Goal: Communication & Community: Answer question/provide support

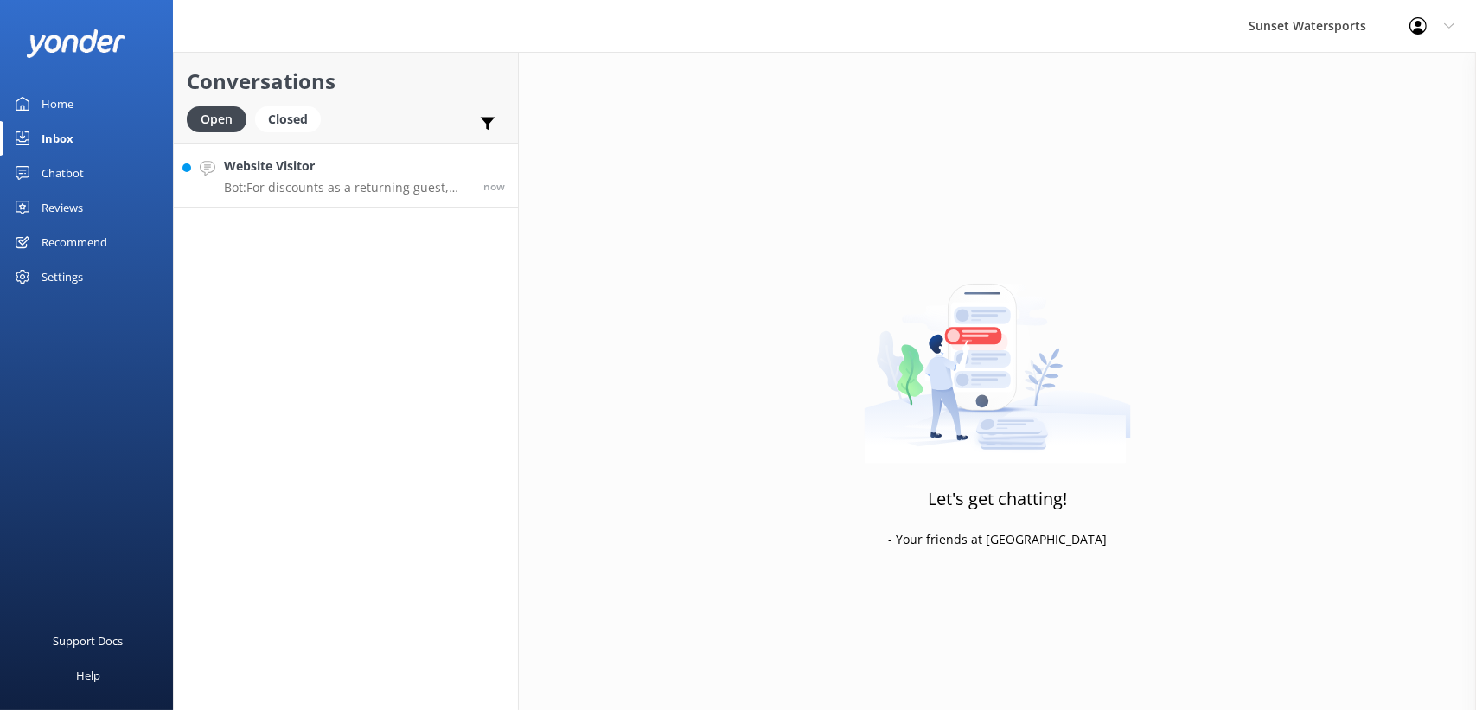
click at [313, 168] on h4 "Website Visitor" at bounding box center [347, 166] width 246 height 19
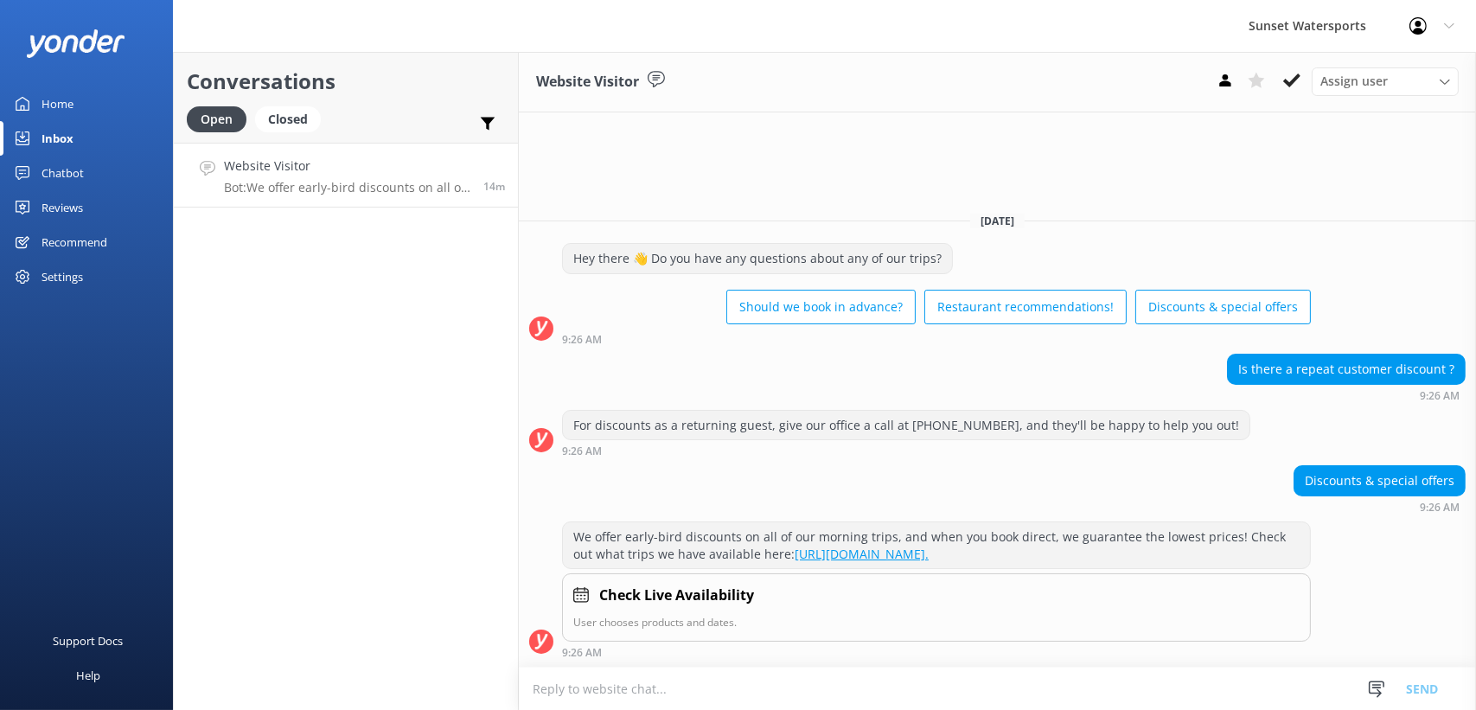
click at [377, 182] on p "Bot: We offer early-bird discounts on all of our morning trips, and when you bo…" at bounding box center [347, 188] width 246 height 16
click at [285, 116] on div "Closed" at bounding box center [288, 119] width 66 height 26
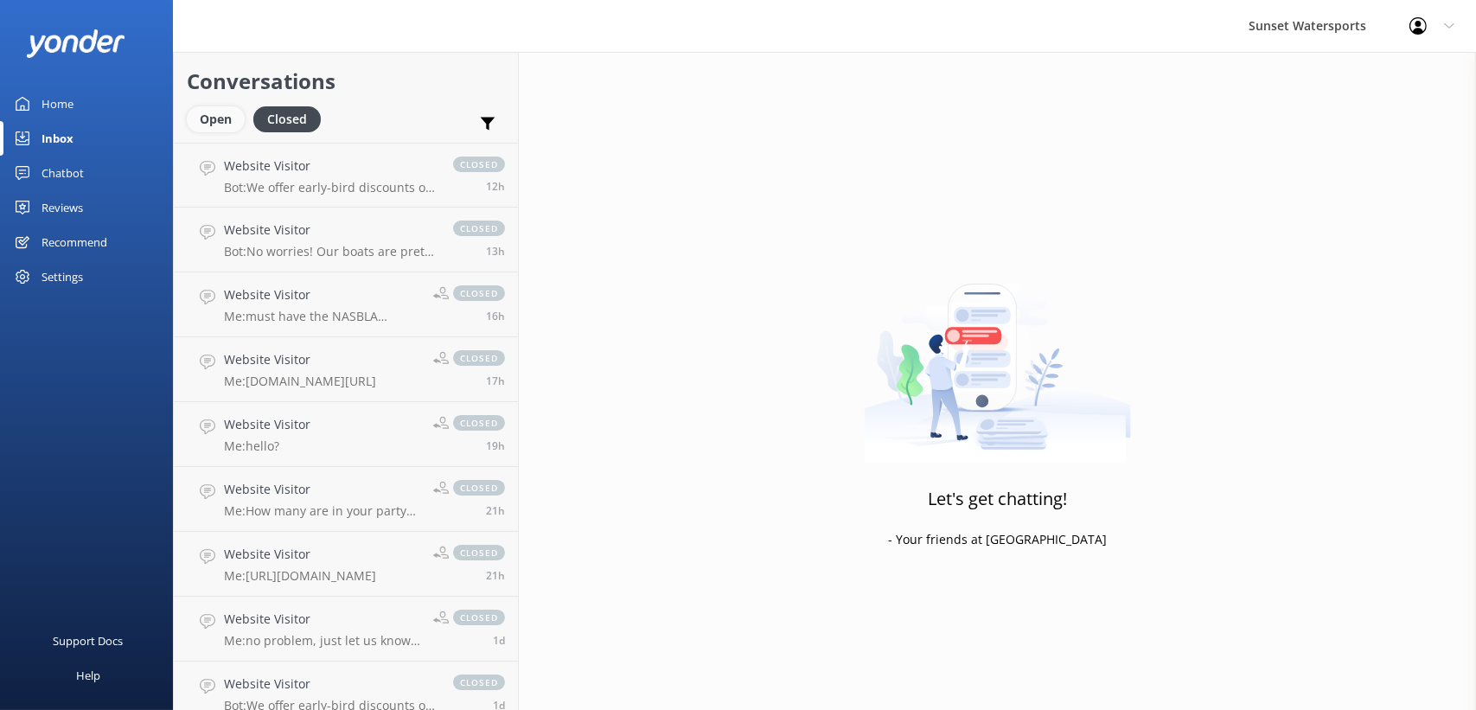
click at [233, 122] on div "Open" at bounding box center [216, 119] width 58 height 26
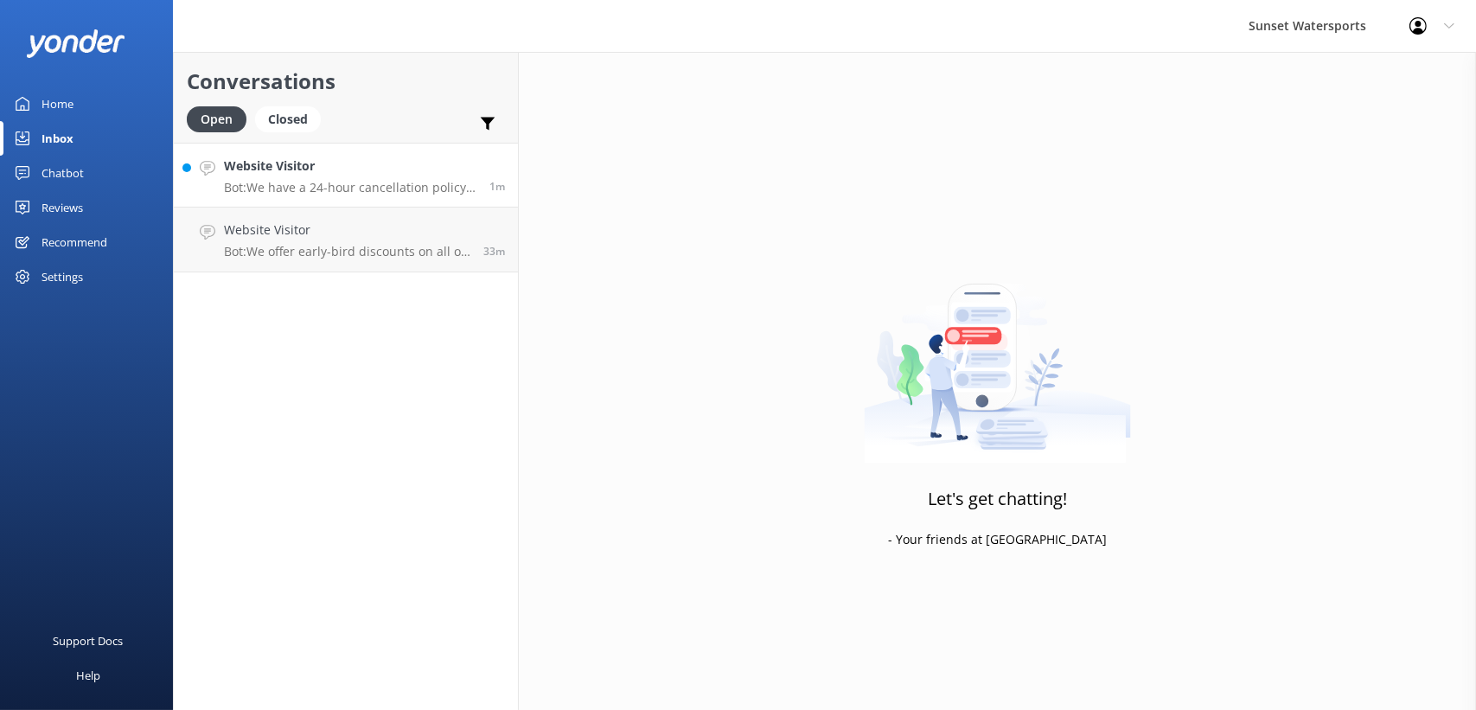
click at [318, 150] on link "Website Visitor Bot: We have a 24-hour cancellation policy. If you cancel your …" at bounding box center [346, 175] width 344 height 65
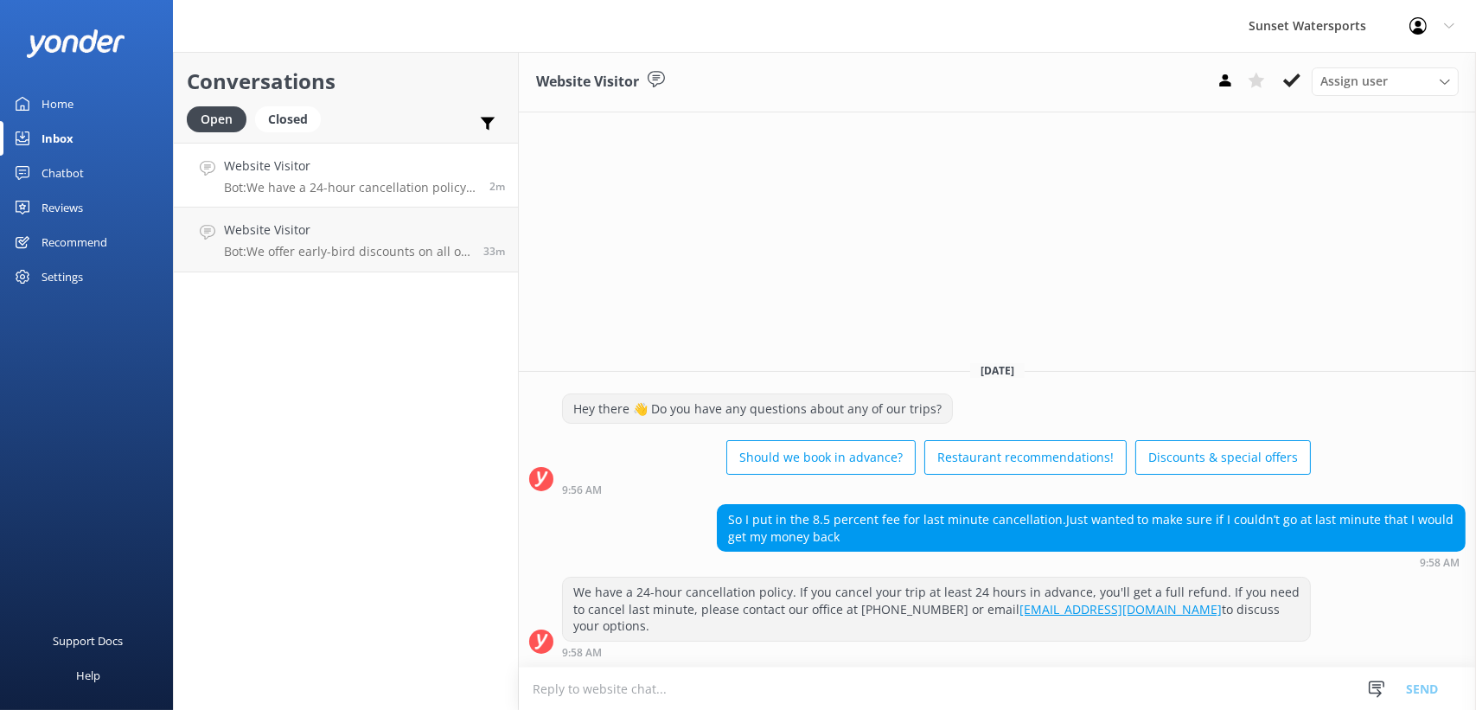
click at [668, 693] on textarea at bounding box center [997, 689] width 957 height 42
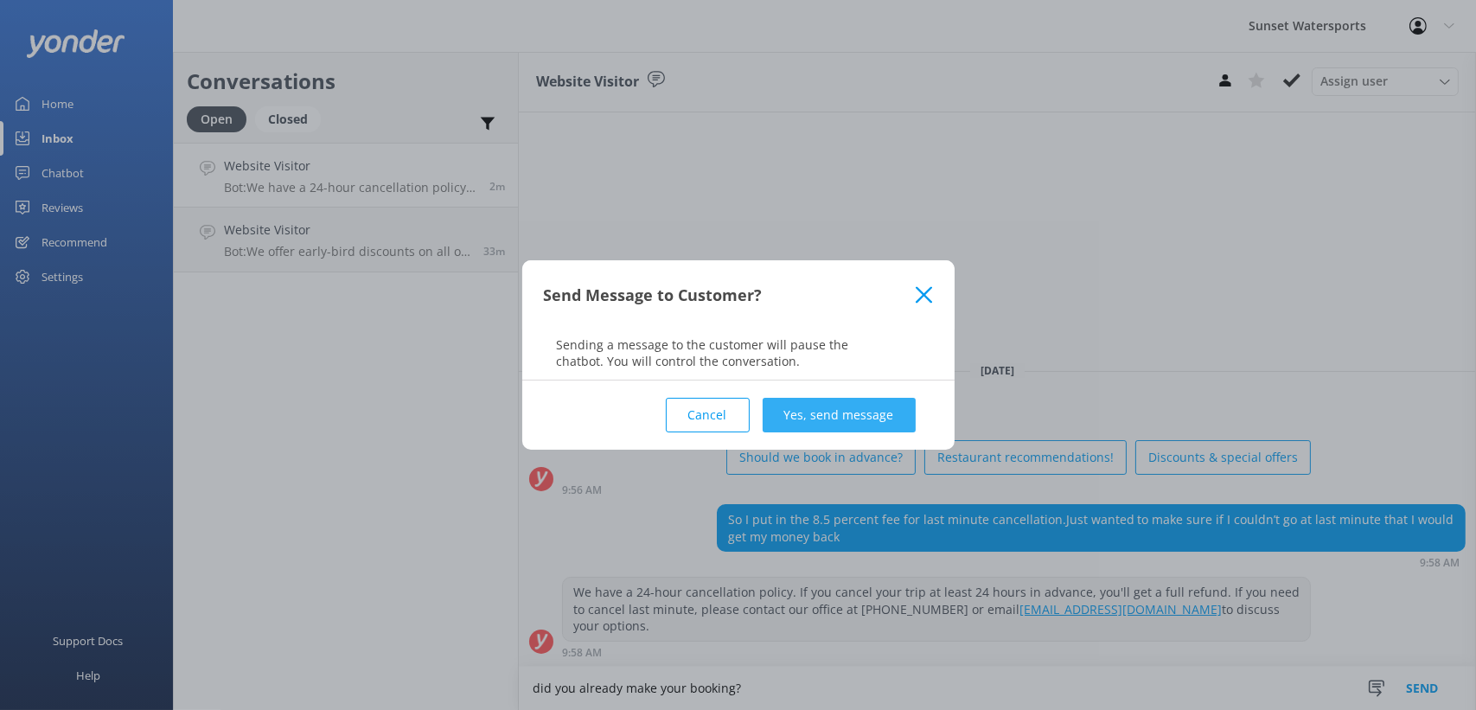
type textarea "did you already make your booking?"
click at [856, 414] on button "Yes, send message" at bounding box center [839, 415] width 153 height 35
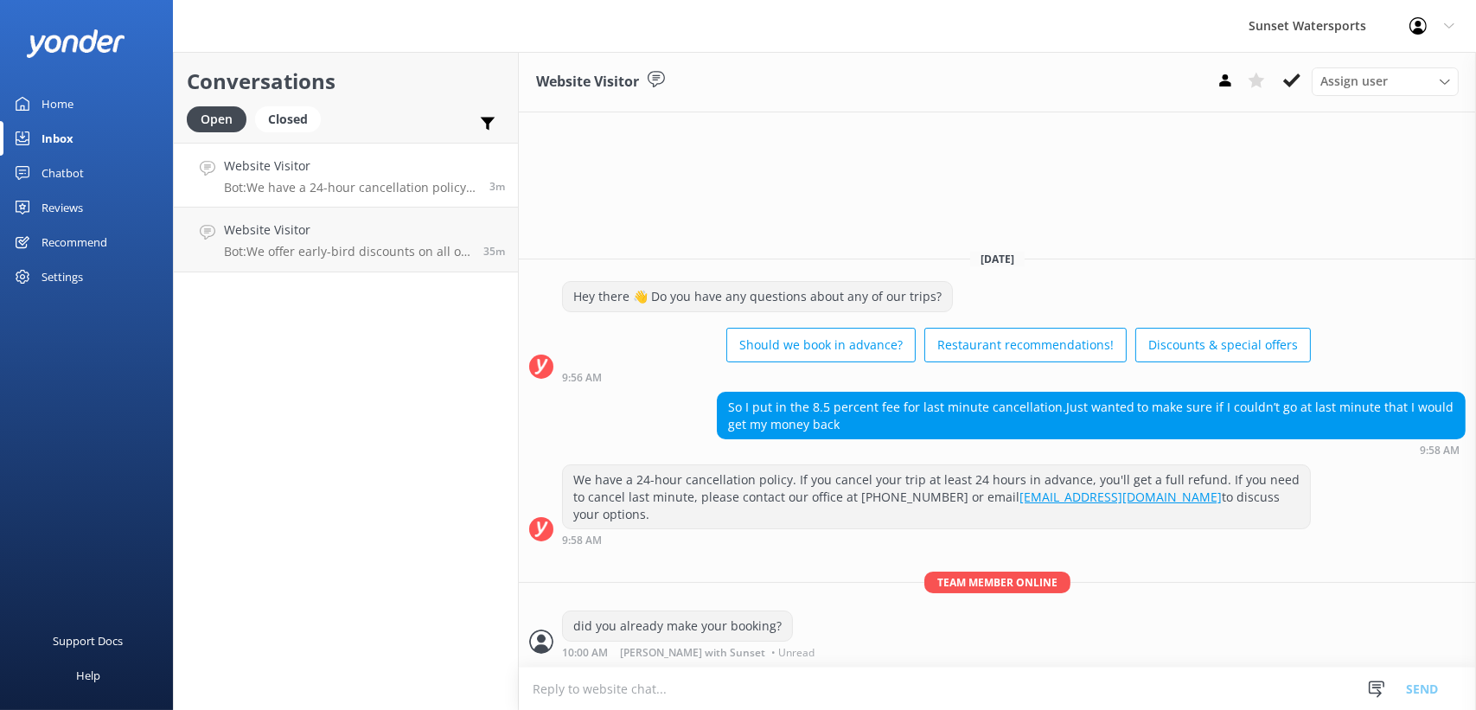
click at [660, 696] on textarea at bounding box center [997, 689] width 957 height 42
type textarea "or when are you wanting to go?"
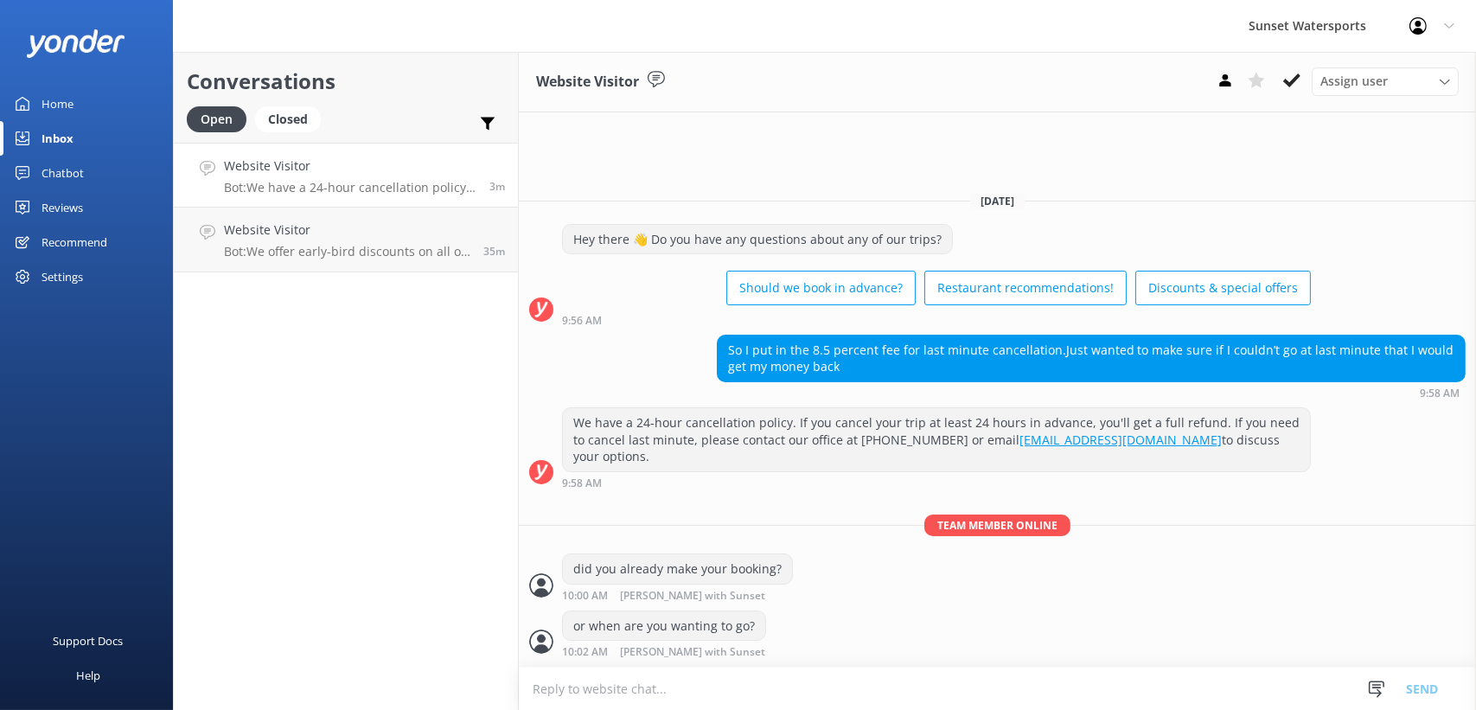
click at [369, 470] on div "Conversations Open Closed Important Assigned to me Unassigned SMS Website Visit…" at bounding box center [346, 381] width 346 height 658
click at [295, 235] on h4 "Website Visitor" at bounding box center [347, 230] width 246 height 19
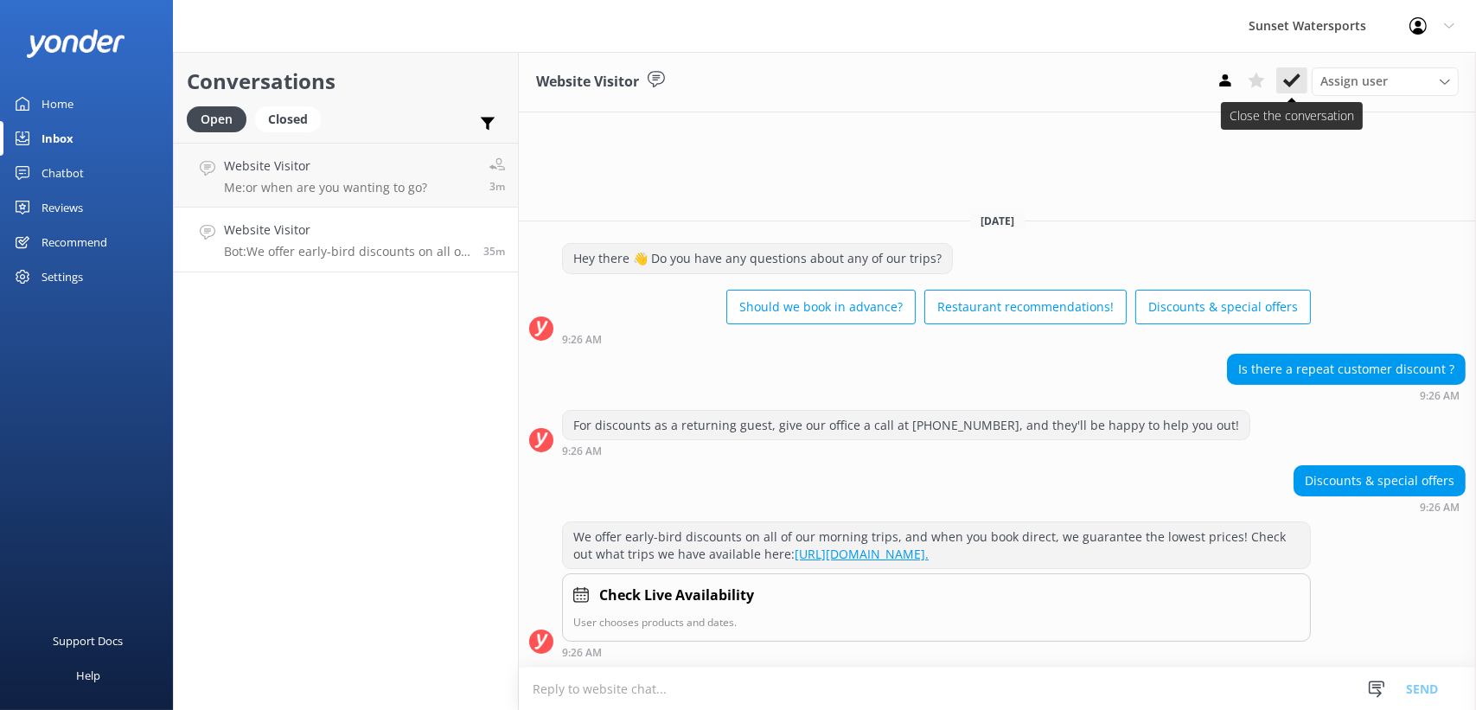
click at [1289, 81] on icon at bounding box center [1291, 80] width 17 height 17
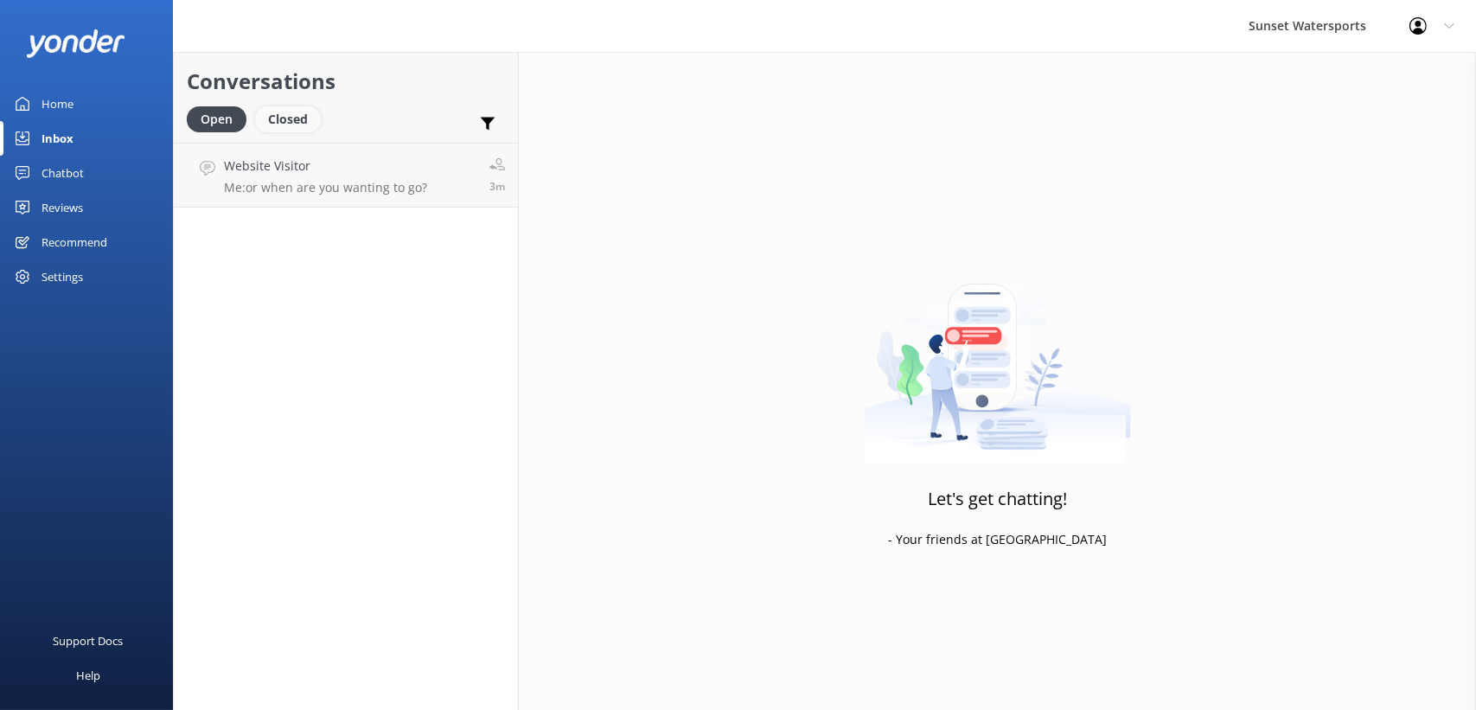
click at [282, 114] on div "Closed" at bounding box center [288, 119] width 66 height 26
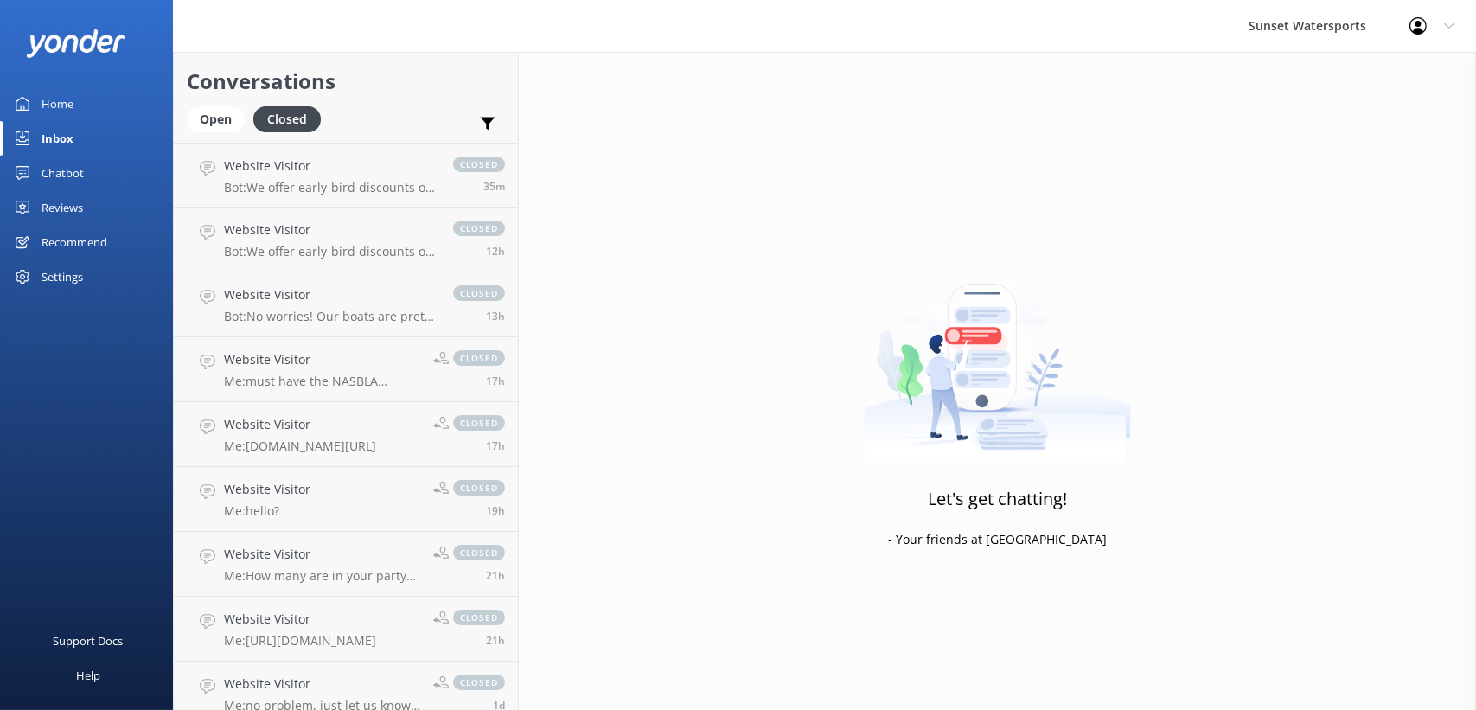
click at [301, 183] on p "Bot: We offer early-bird discounts on all of our morning trips, and when you bo…" at bounding box center [330, 188] width 212 height 16
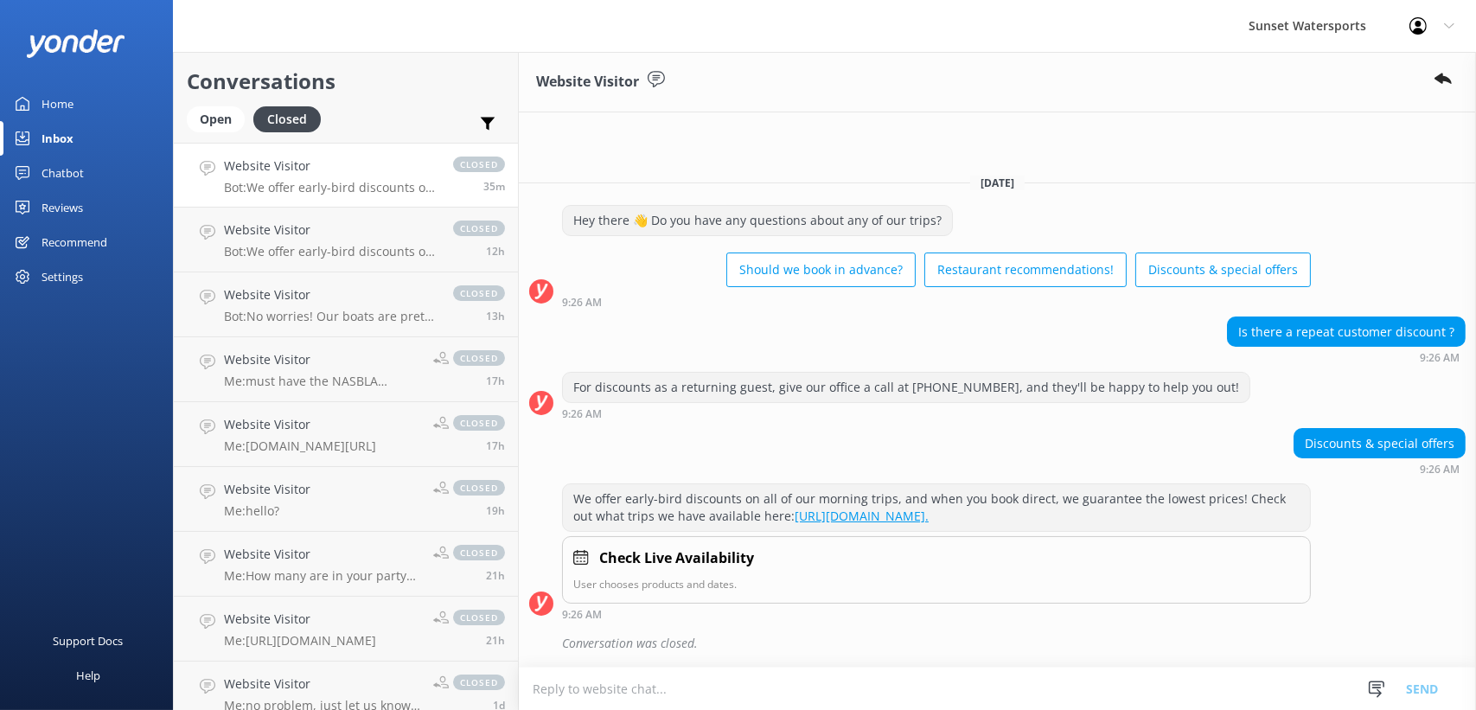
click at [636, 700] on textarea at bounding box center [997, 689] width 957 height 42
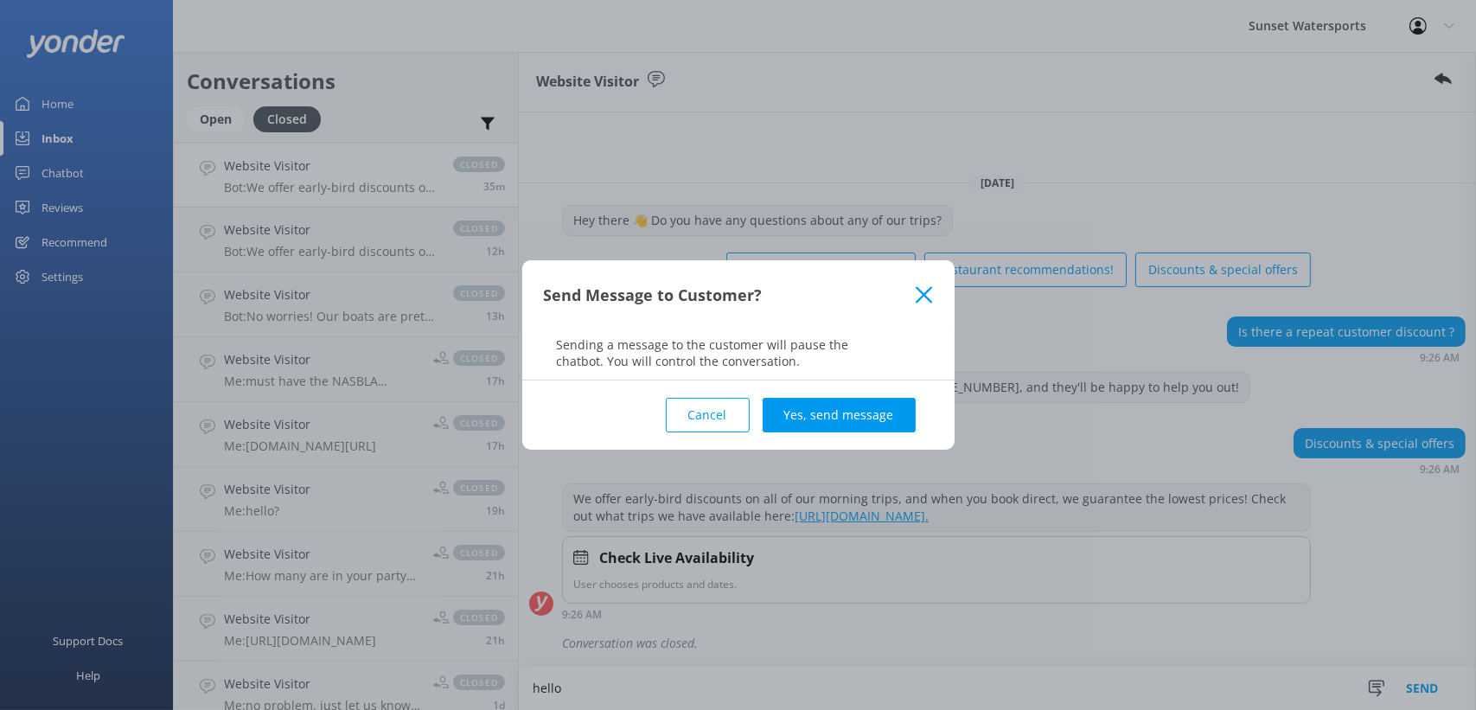
type textarea "hello"
click at [897, 436] on div "Cancel Yes, send message" at bounding box center [738, 414] width 389 height 69
click at [887, 420] on button "Yes, send message" at bounding box center [839, 415] width 153 height 35
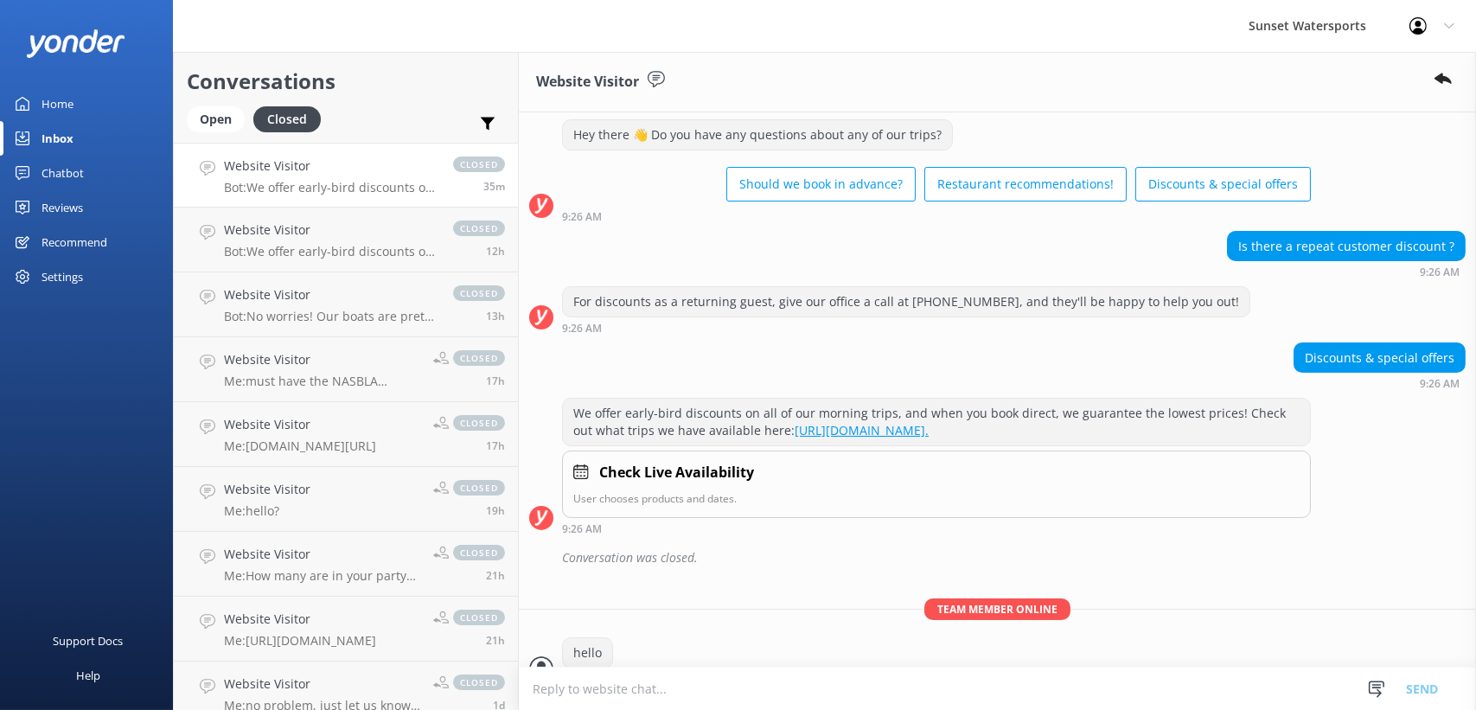
scroll to position [79, 0]
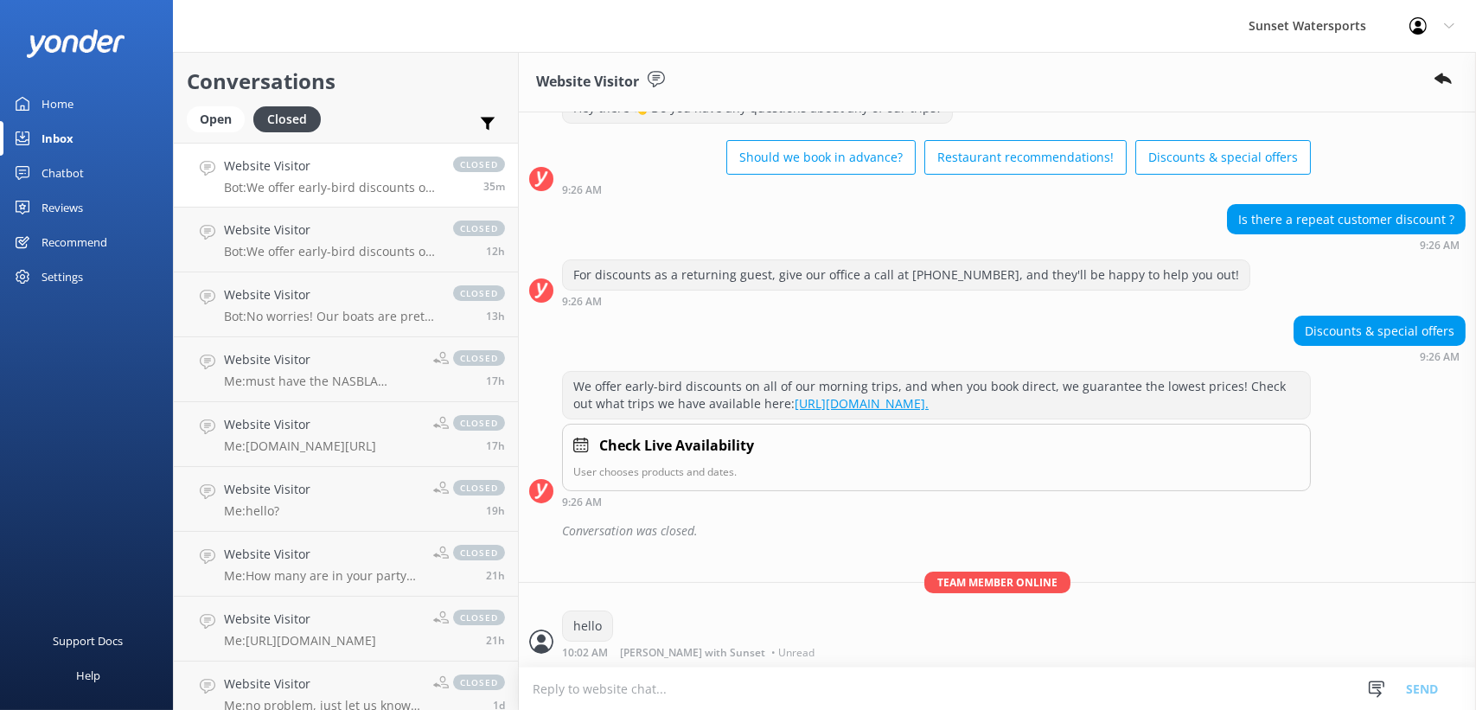
click at [614, 691] on textarea at bounding box center [997, 689] width 957 height 42
type textarea "s"
type textarea "a"
type textarea "if you have a previous booking with us I may have a 10% discount available to y…"
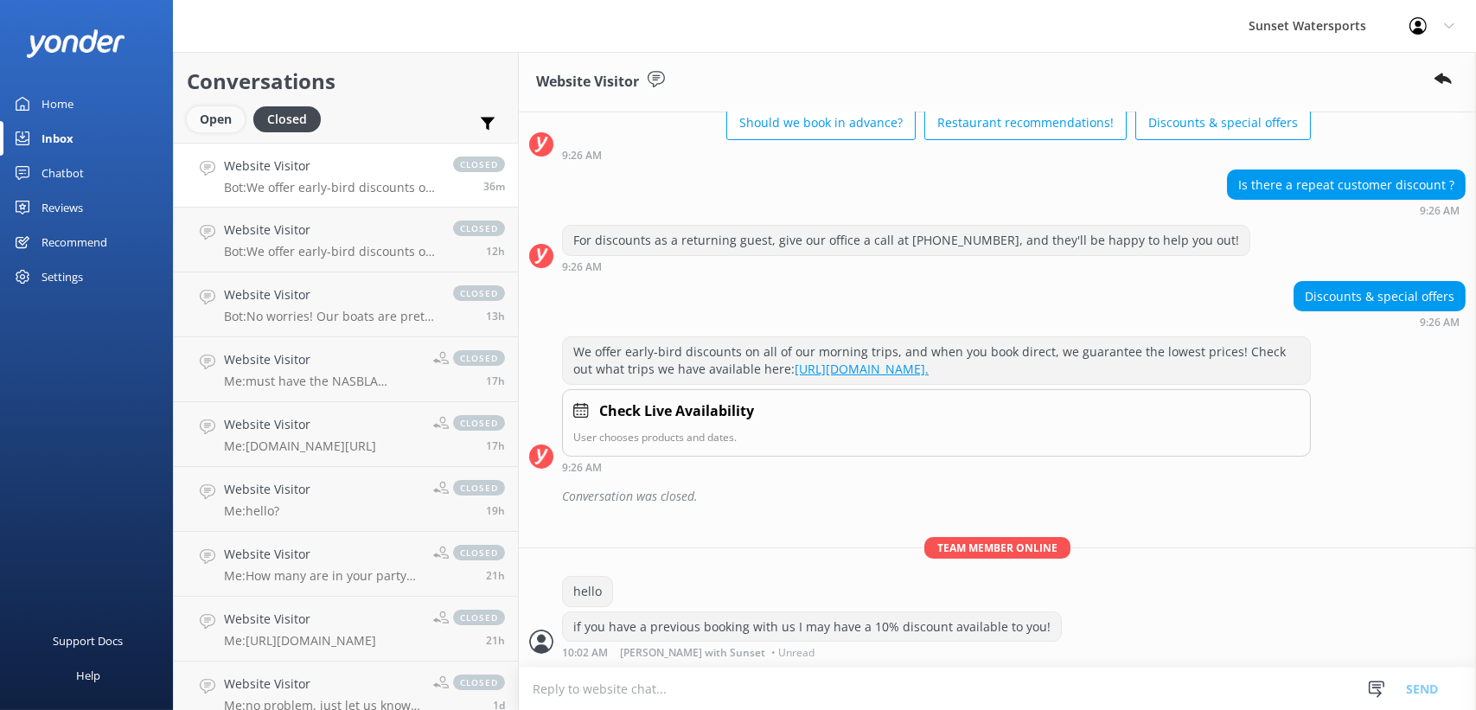
click at [212, 110] on div "Open" at bounding box center [216, 119] width 58 height 26
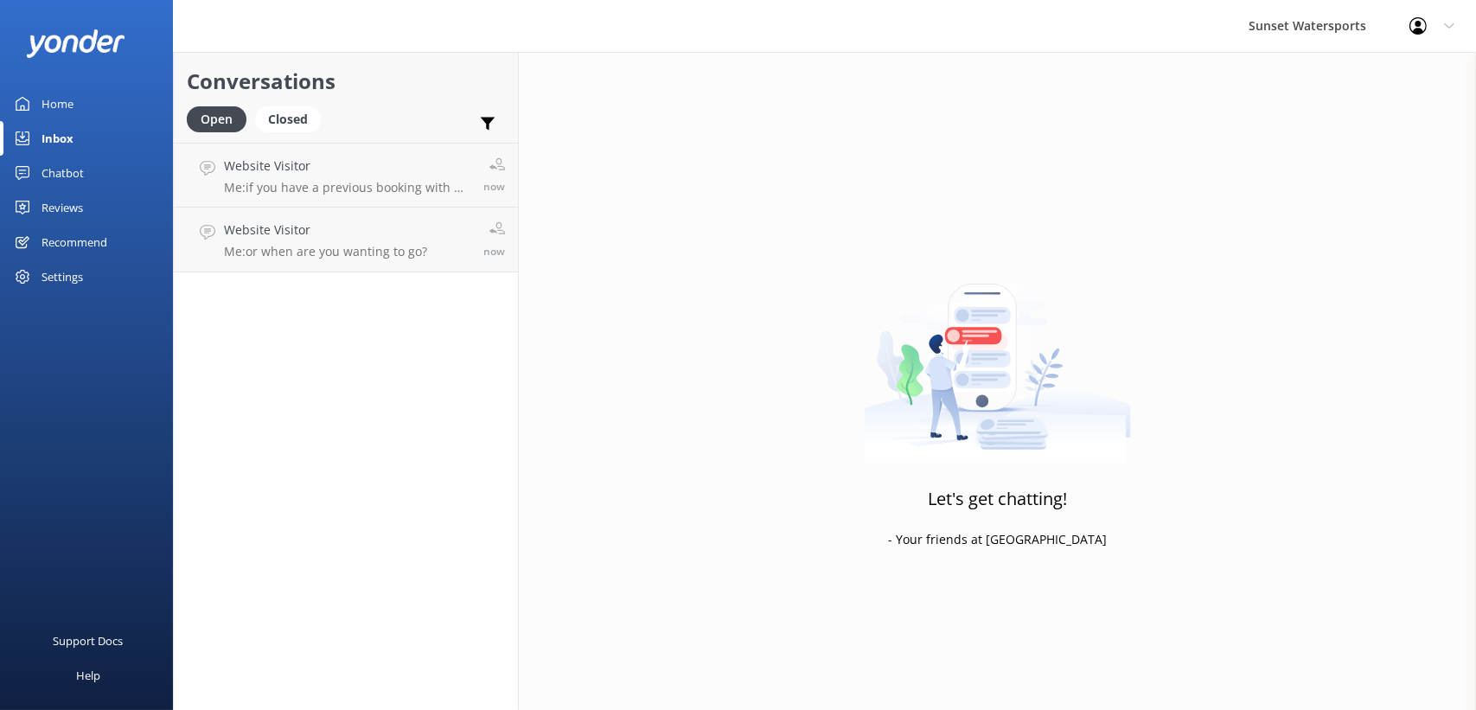
click at [288, 183] on p "Me: if you have a previous booking with us I may have a 10% discount available …" at bounding box center [347, 188] width 246 height 16
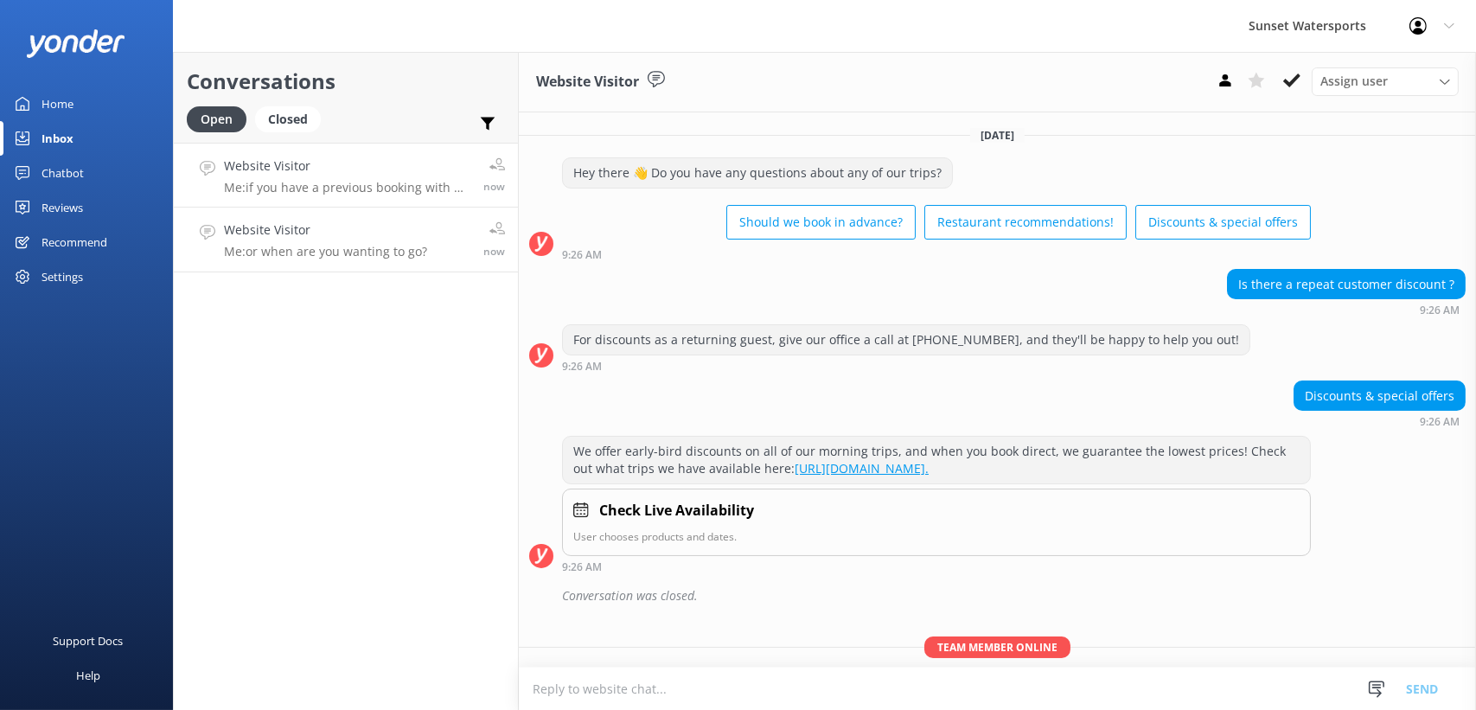
scroll to position [114, 0]
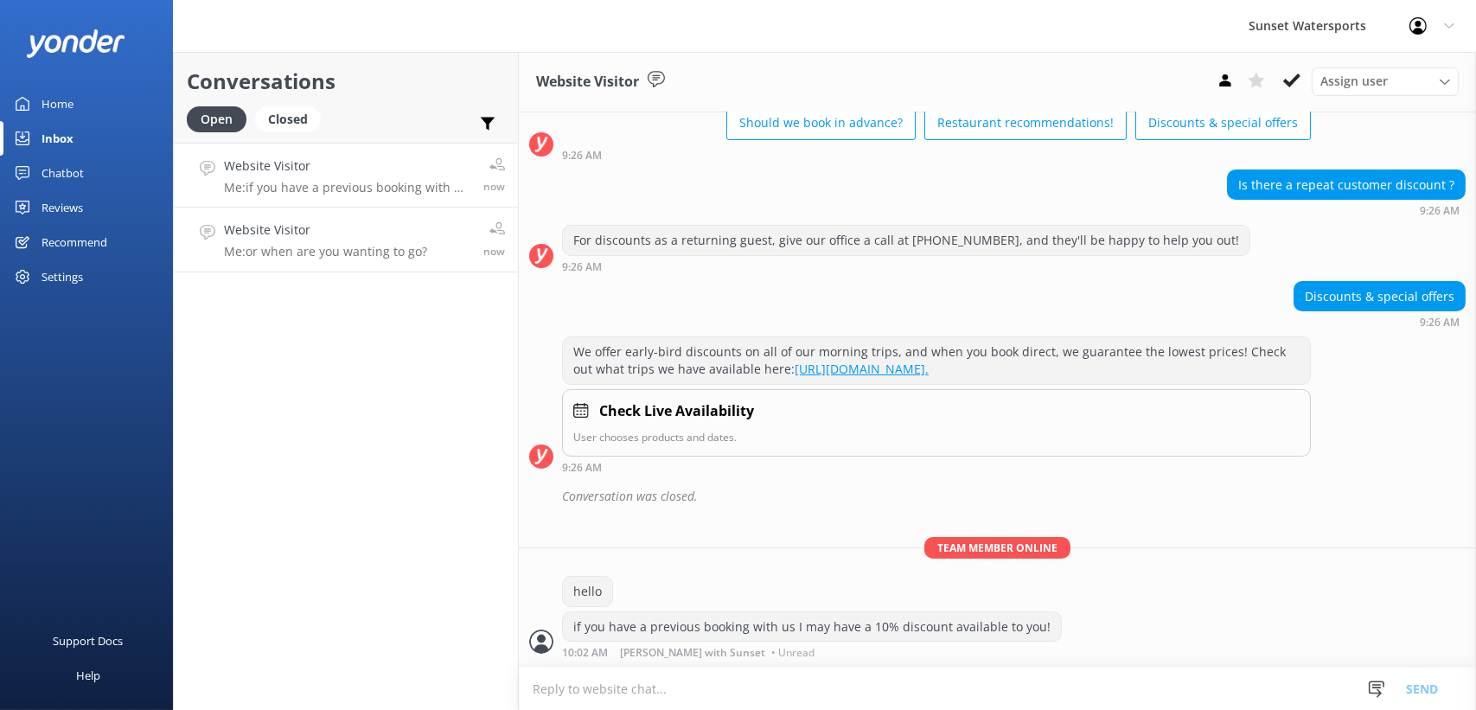
click at [308, 234] on h4 "Website Visitor" at bounding box center [325, 230] width 203 height 19
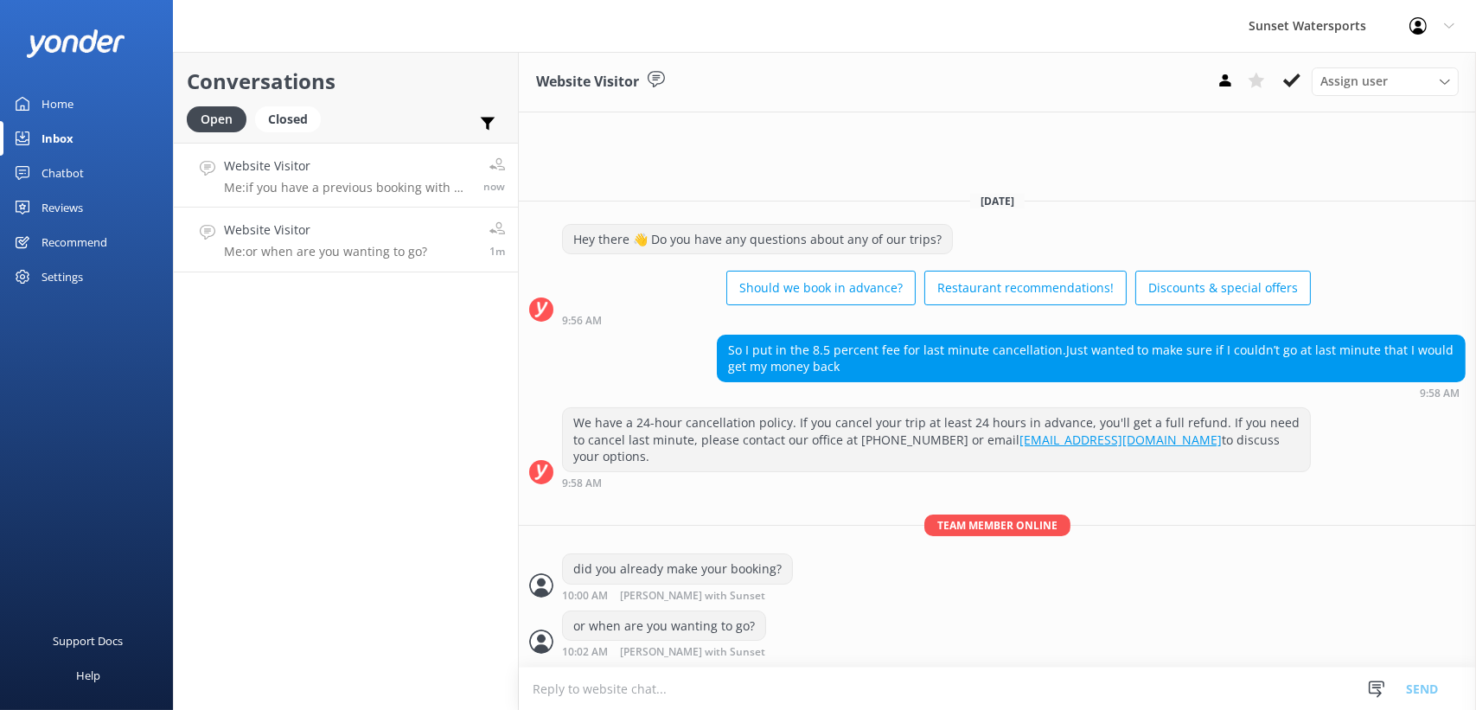
click at [310, 194] on p "Me: if you have a previous booking with us I may have a 10% discount available …" at bounding box center [347, 188] width 246 height 16
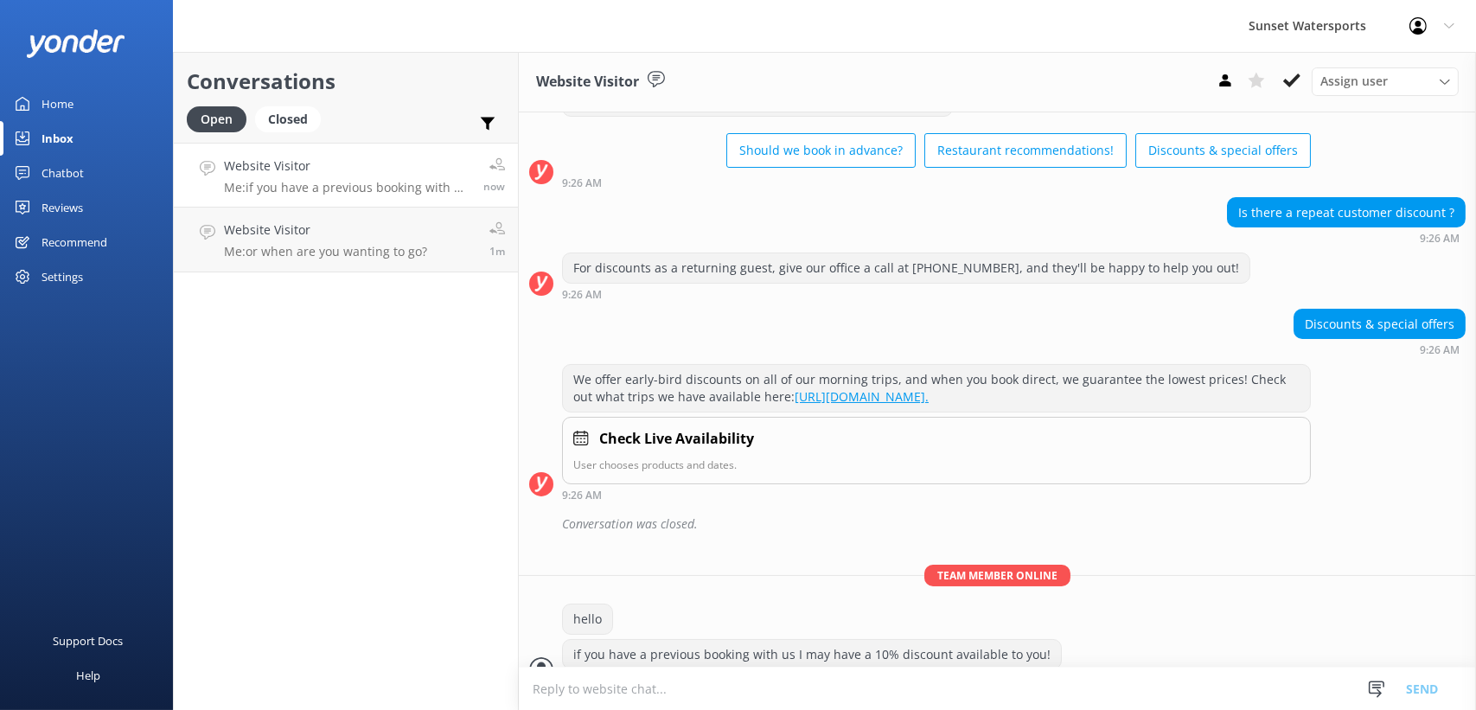
scroll to position [114, 0]
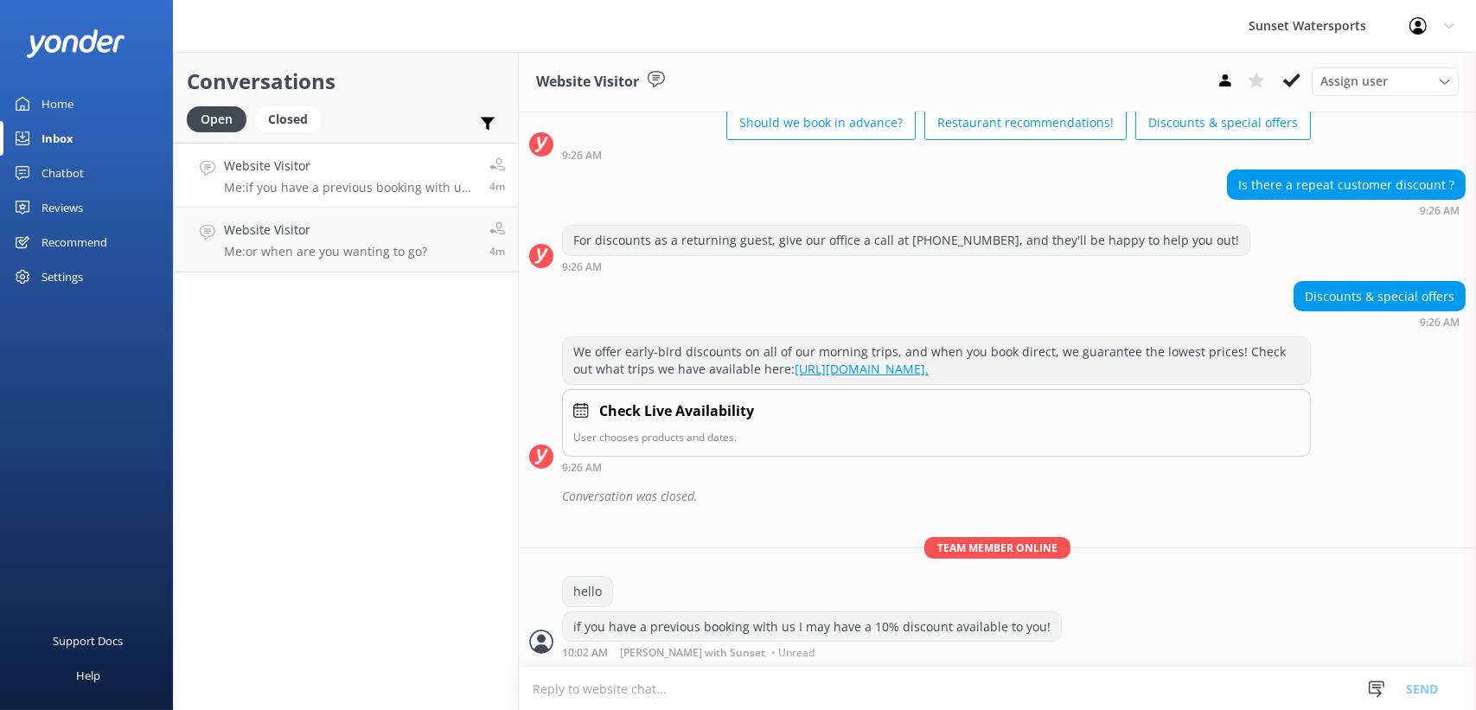
click at [308, 165] on h4 "Website Visitor" at bounding box center [350, 166] width 252 height 19
click at [379, 236] on h4 "Website Visitor" at bounding box center [325, 230] width 203 height 19
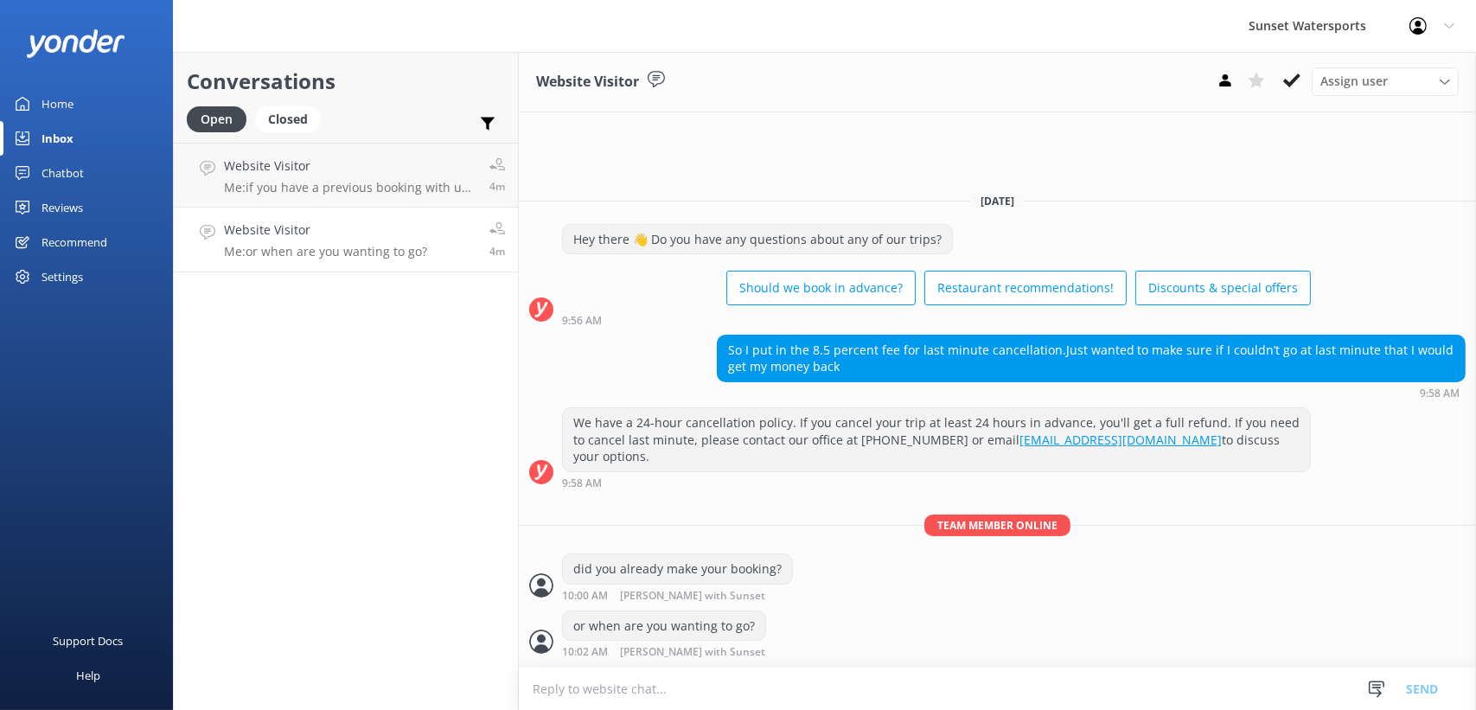
click at [602, 687] on textarea at bounding box center [997, 689] width 957 height 42
type textarea "[DOMAIN_NAME][URL]"
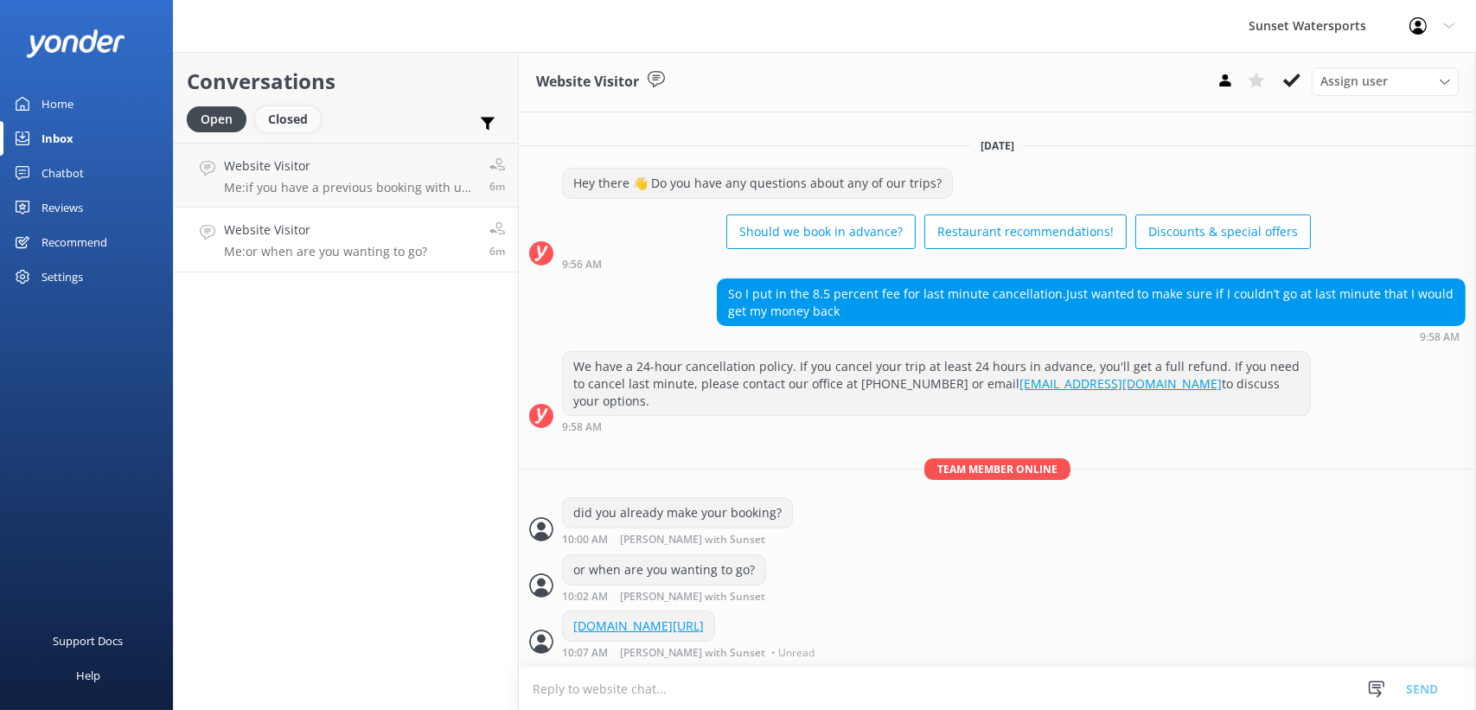
click at [278, 119] on div "Closed" at bounding box center [288, 119] width 66 height 26
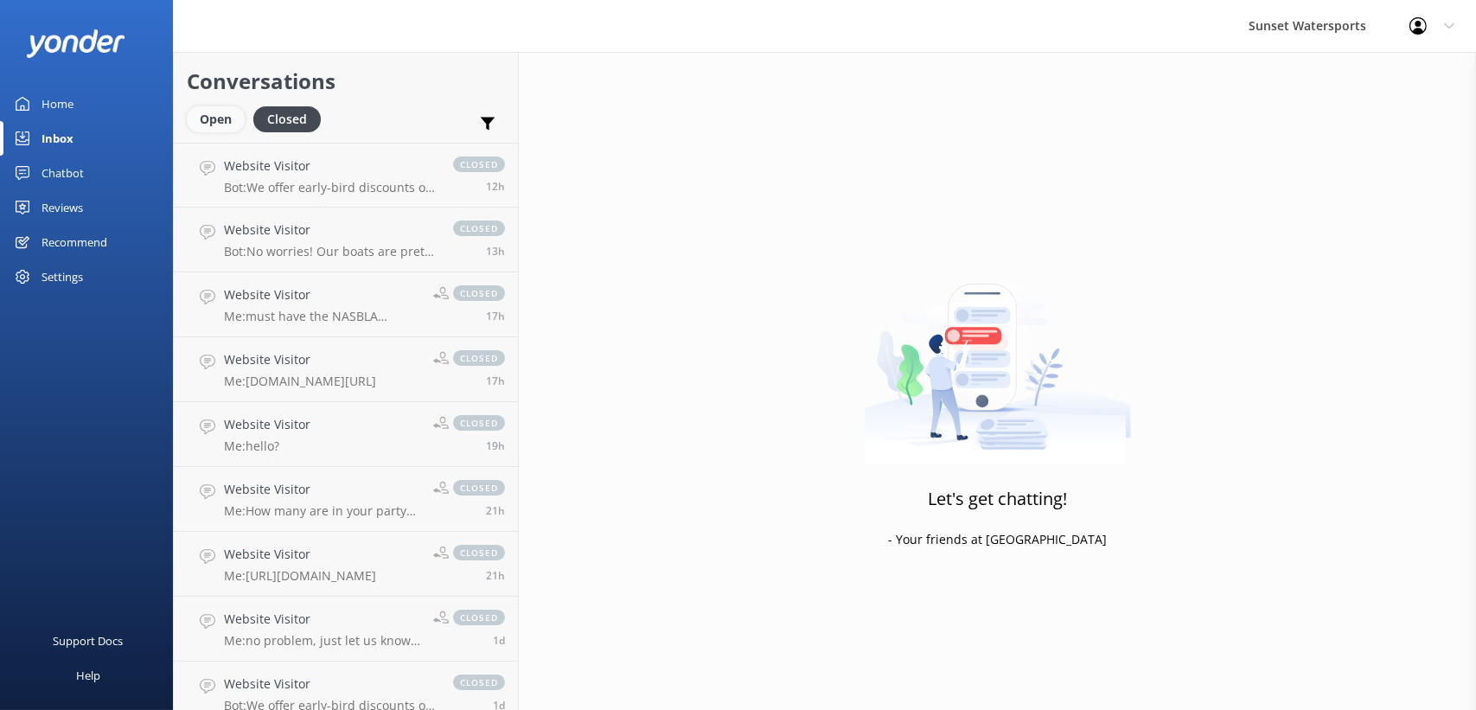
click at [220, 121] on div "Open" at bounding box center [216, 119] width 58 height 26
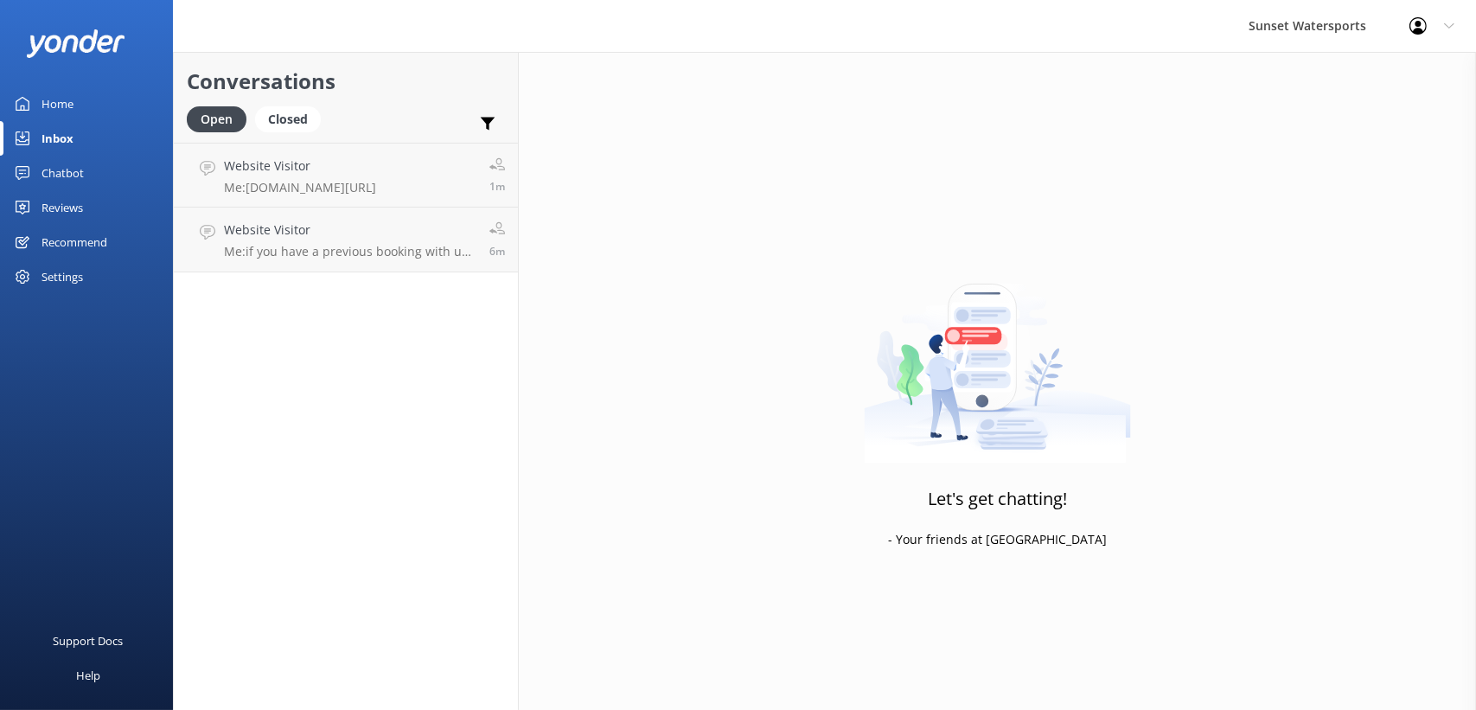
click at [277, 168] on h4 "Website Visitor" at bounding box center [300, 166] width 152 height 19
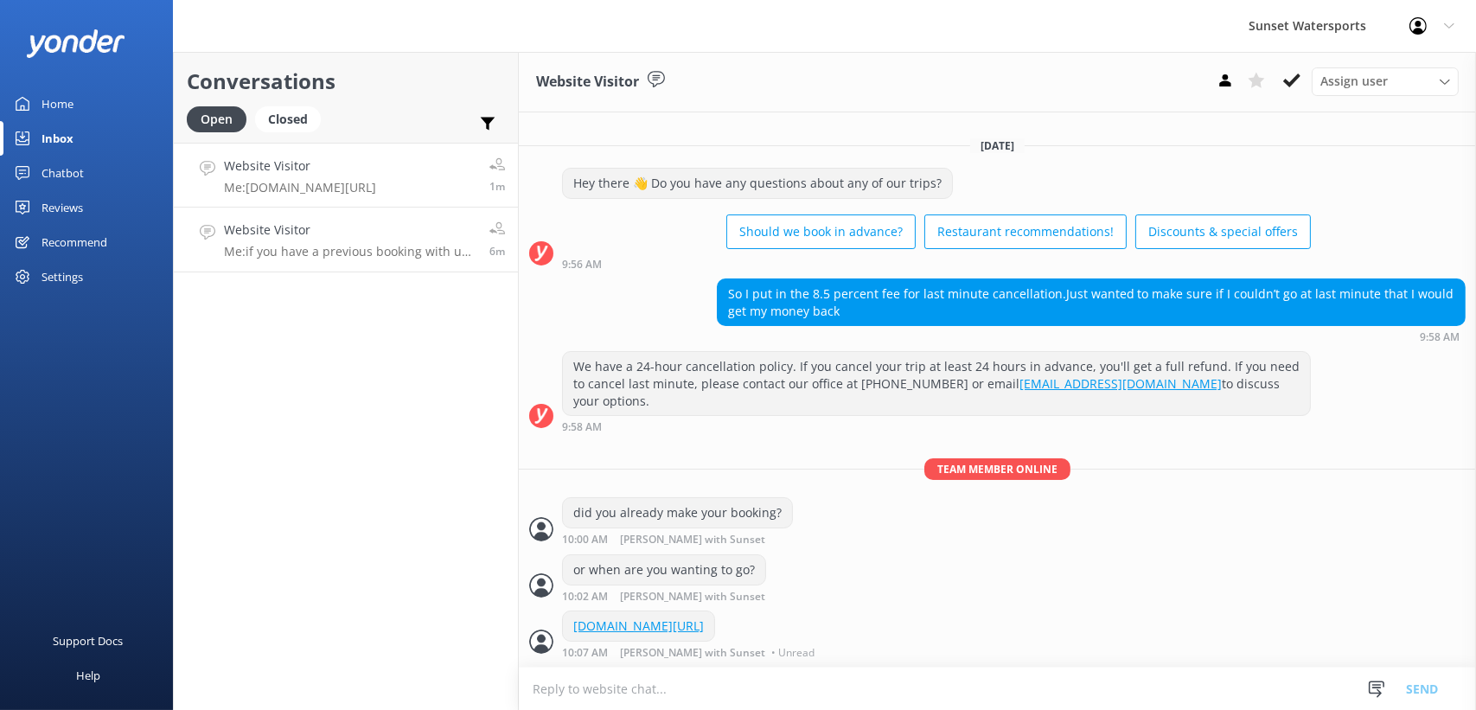
click at [344, 250] on p "Me: if you have a previous booking with us I may have a 10% discount available …" at bounding box center [350, 252] width 252 height 16
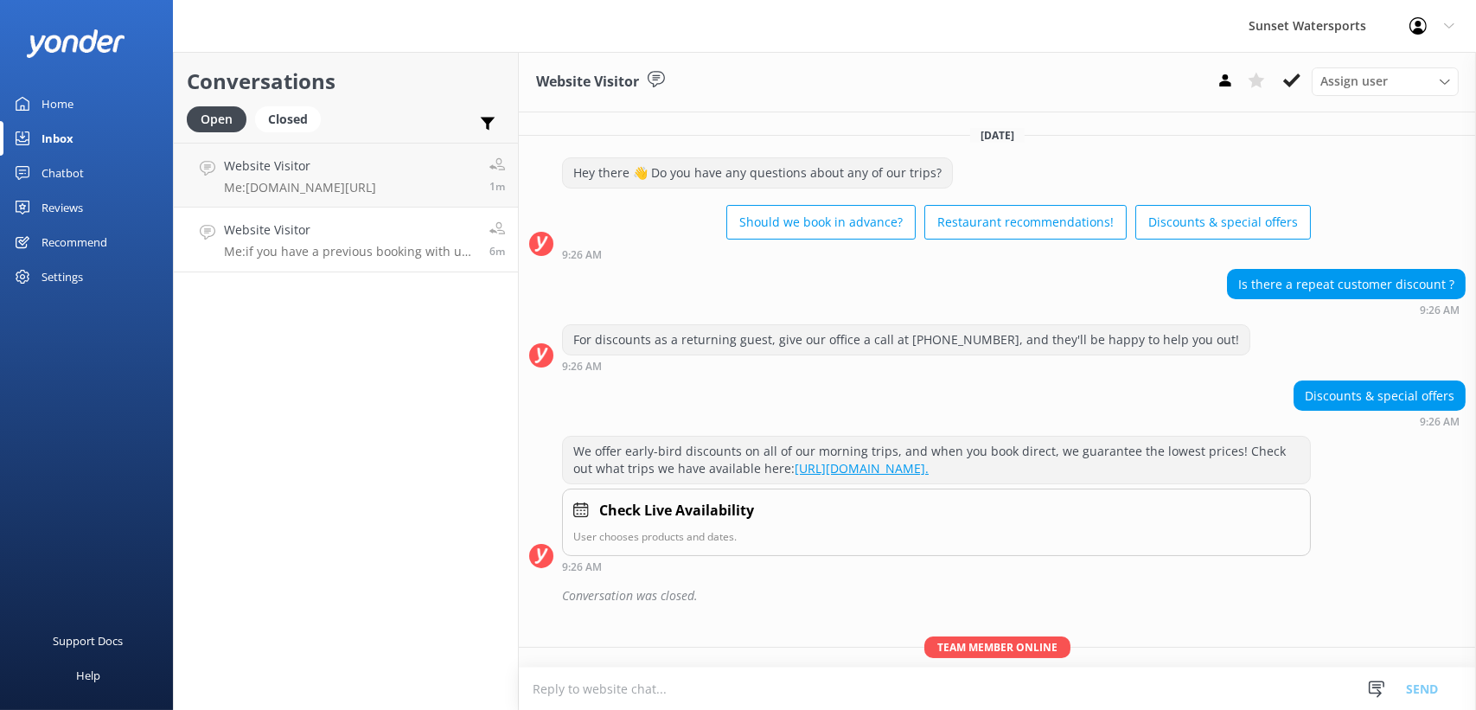
scroll to position [114, 0]
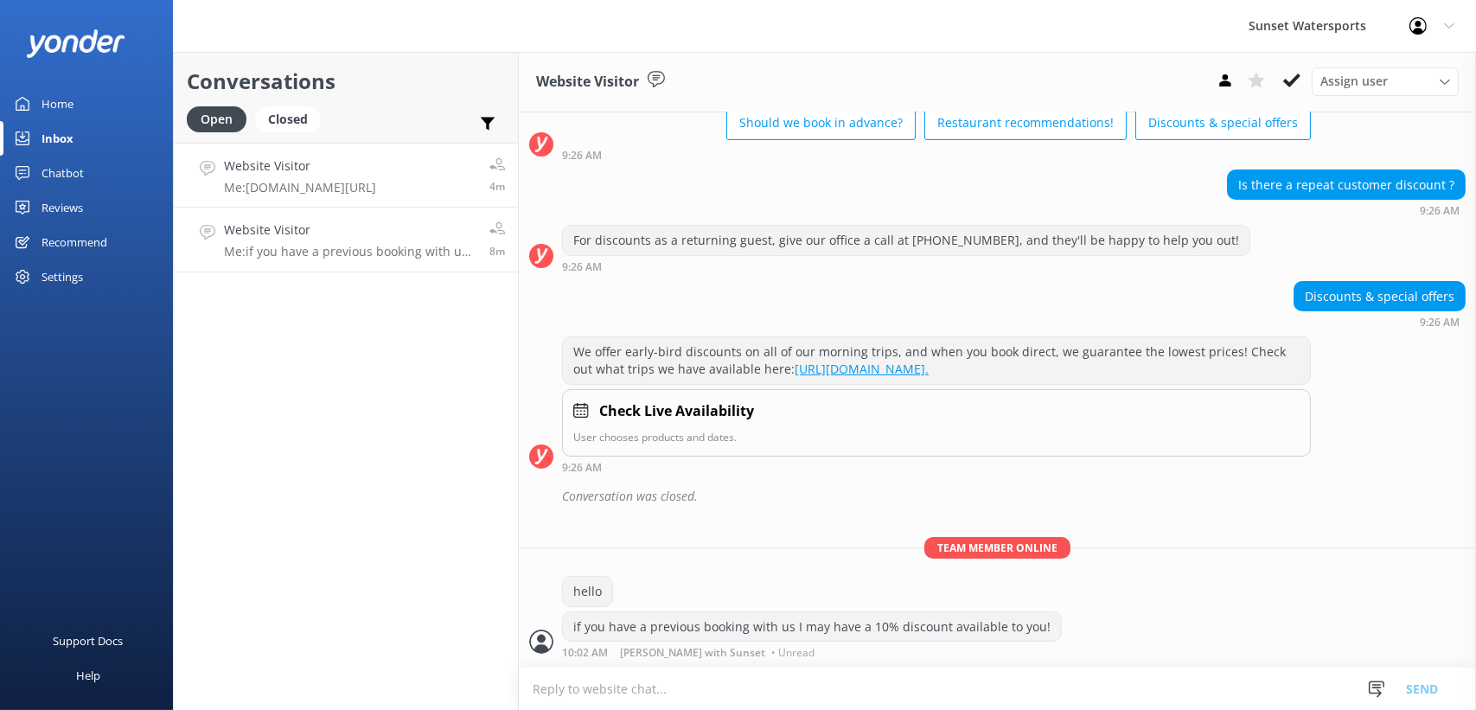
click at [305, 176] on h4 "Website Visitor" at bounding box center [300, 166] width 152 height 19
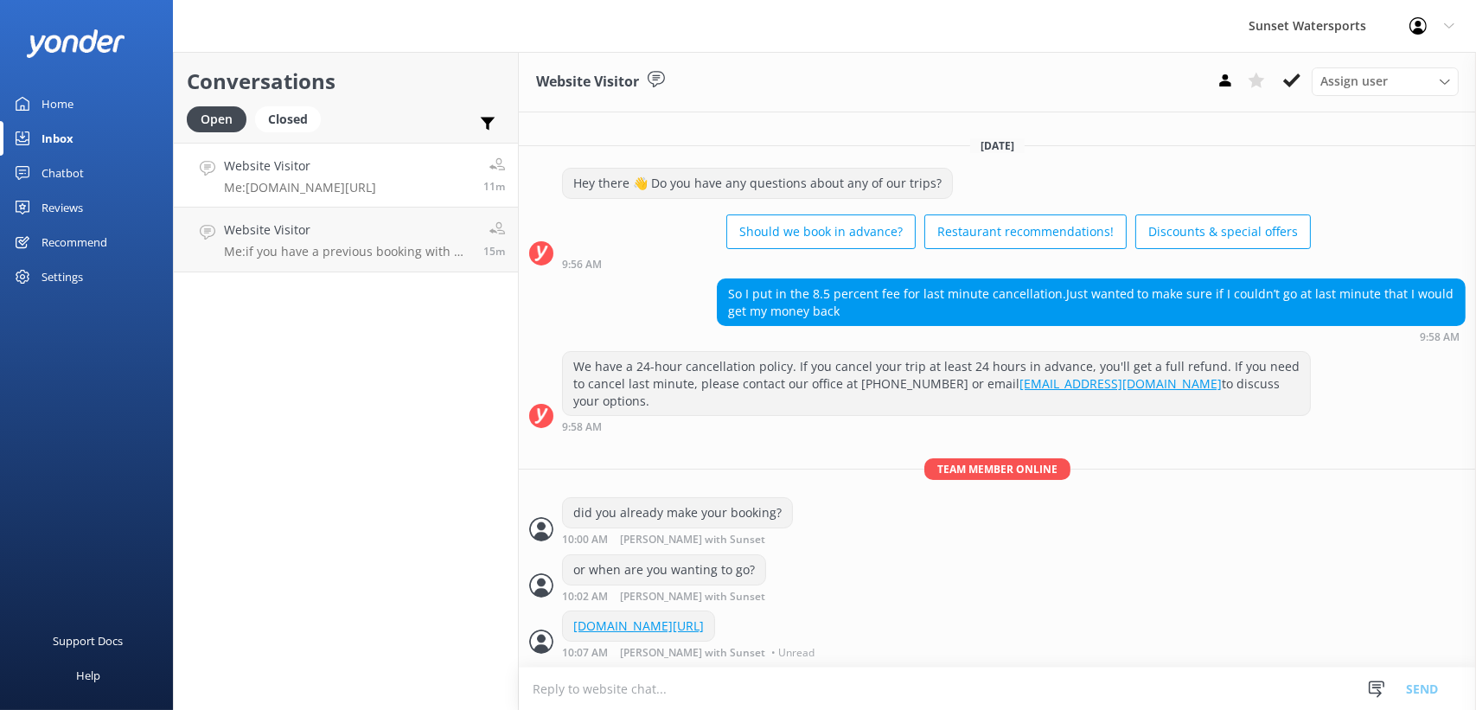
click at [288, 183] on p "Me: [DOMAIN_NAME][URL]" at bounding box center [300, 188] width 152 height 16
click at [312, 244] on p "Me: if you have a previous booking with us I may have a 10% discount available …" at bounding box center [347, 252] width 246 height 16
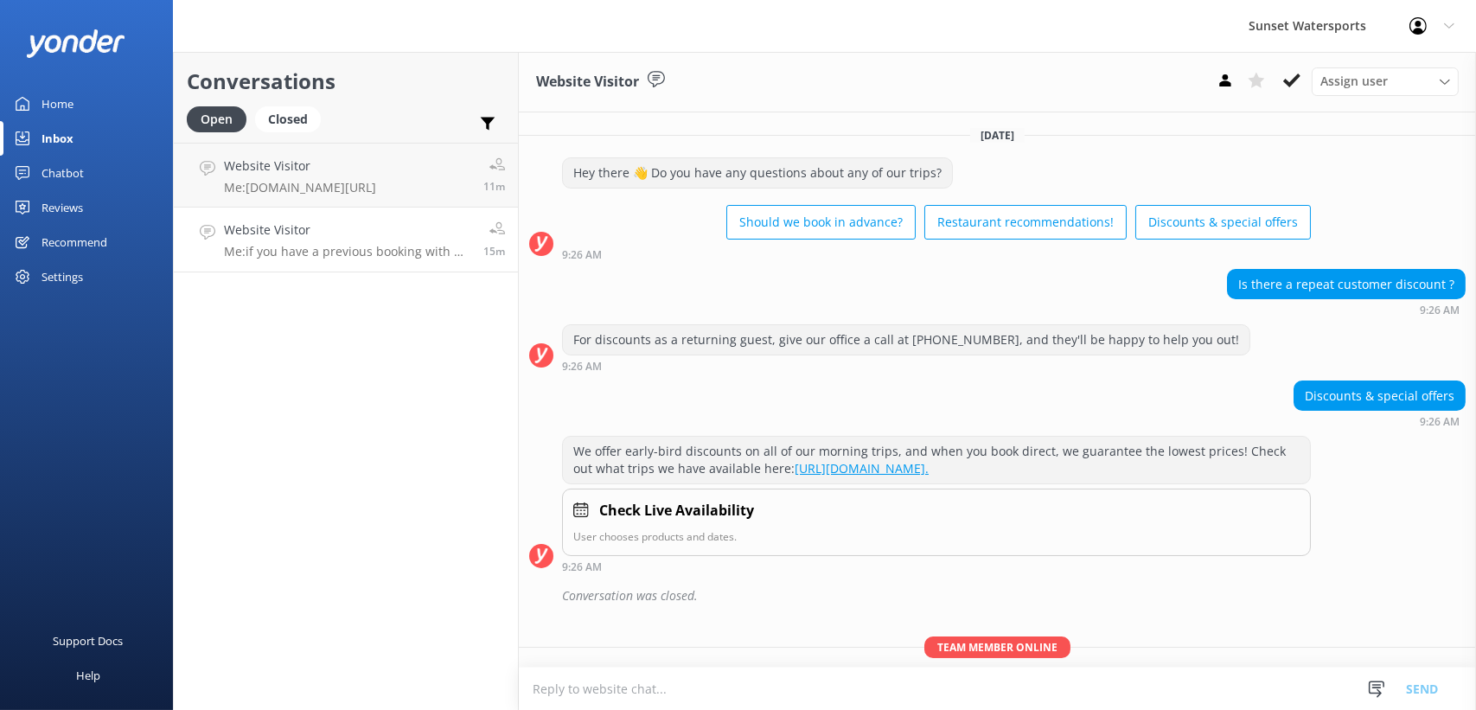
scroll to position [114, 0]
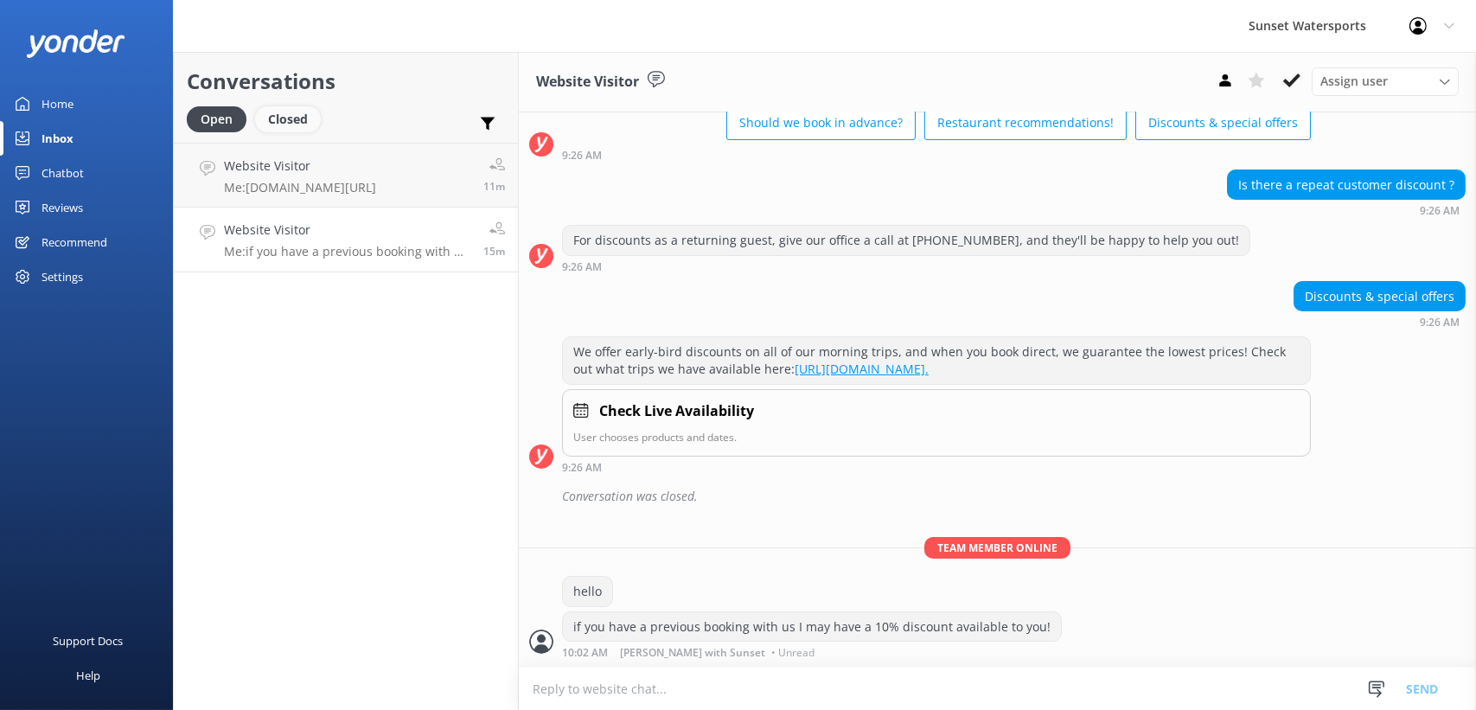
click at [300, 107] on div "Closed" at bounding box center [288, 119] width 66 height 26
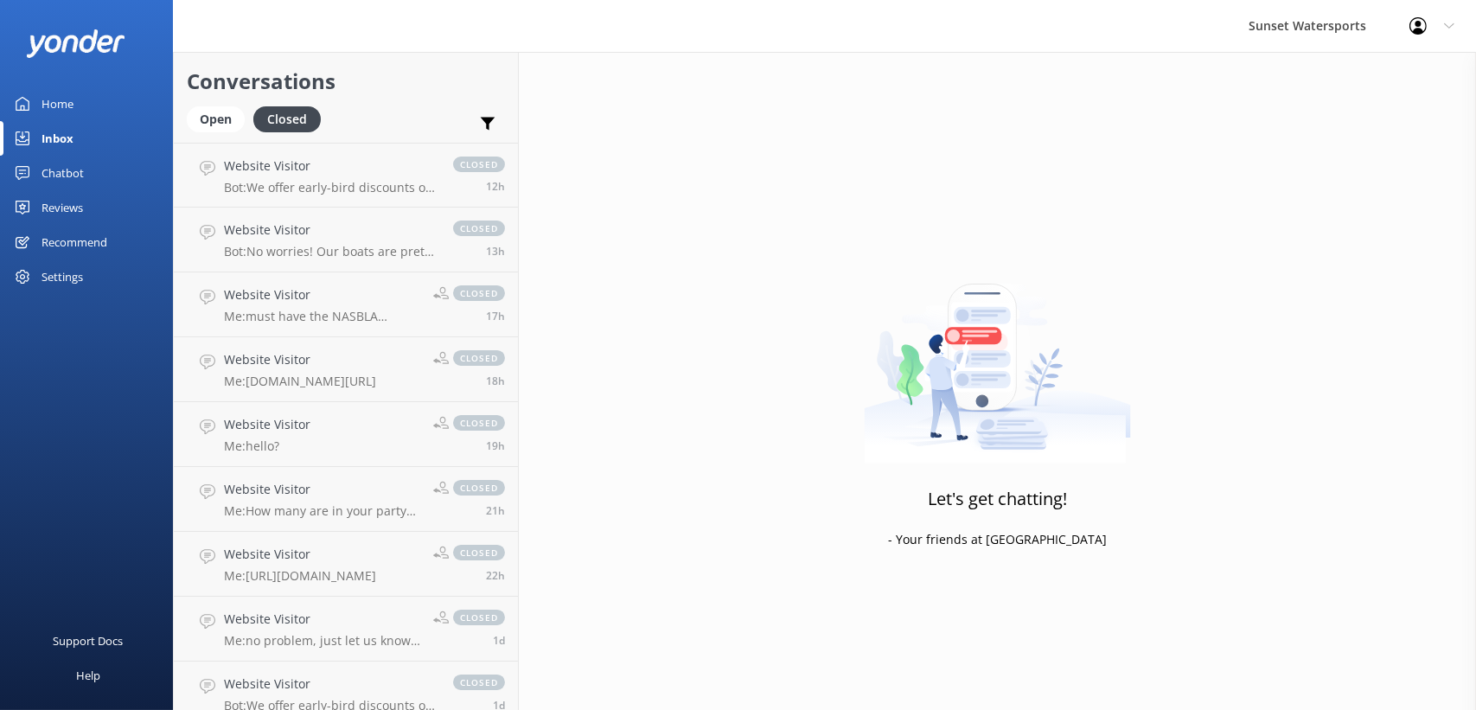
click at [247, 113] on link "Open" at bounding box center [220, 118] width 67 height 19
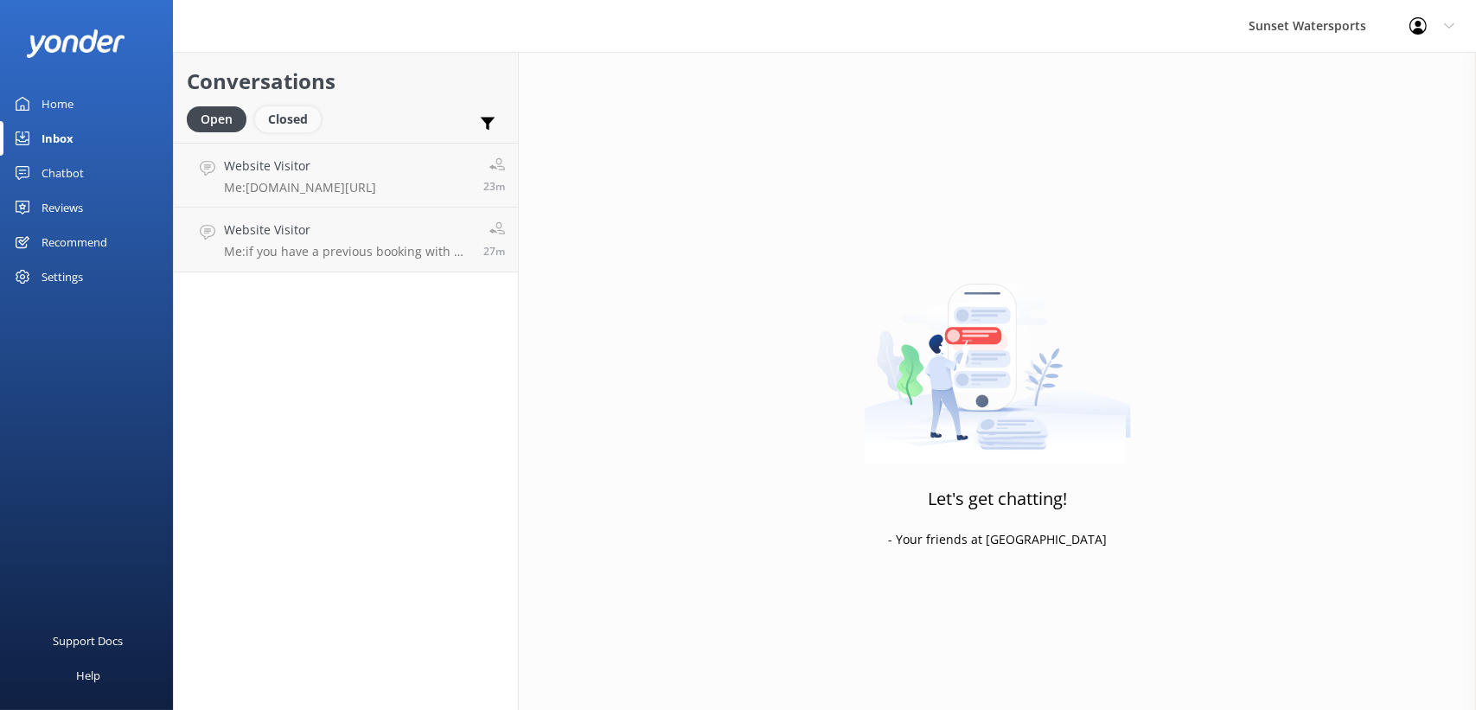
click at [284, 129] on div "Closed" at bounding box center [288, 119] width 66 height 26
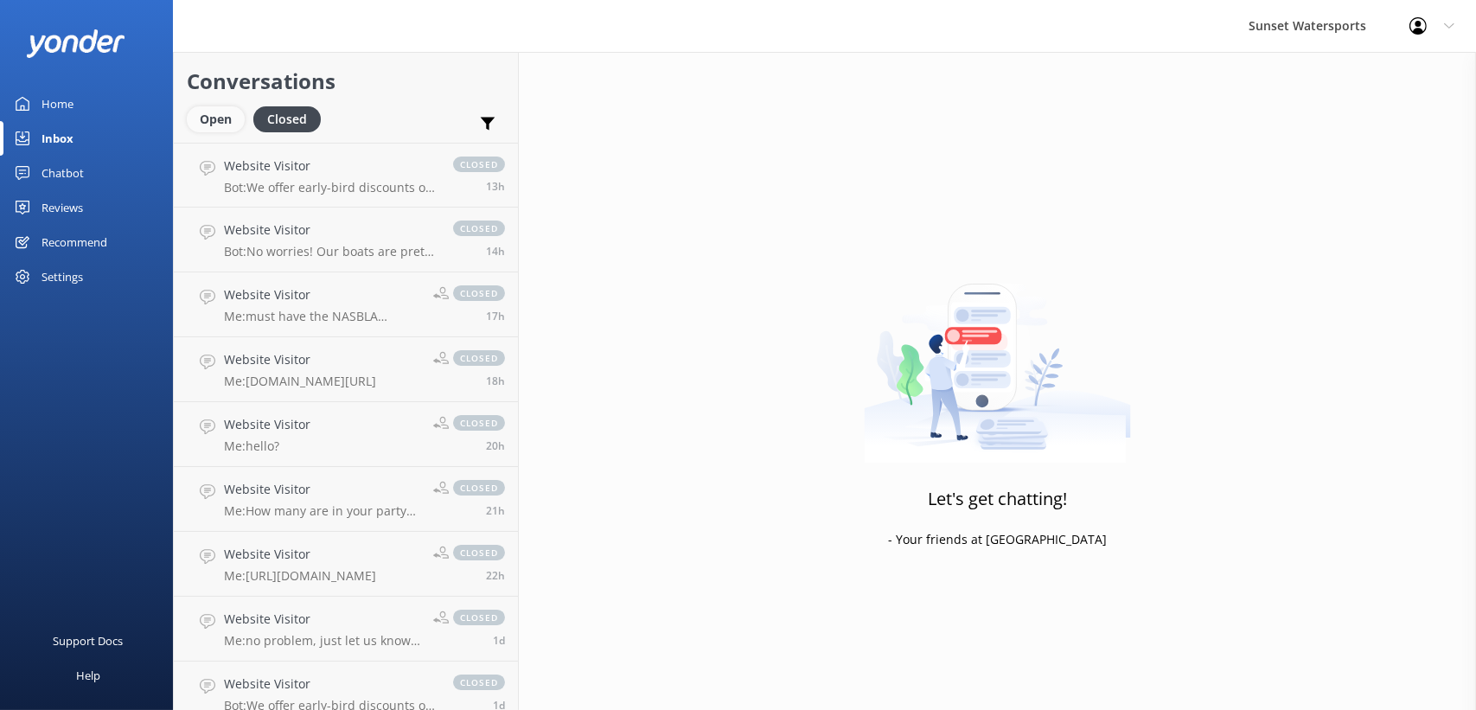
click at [201, 119] on div "Open" at bounding box center [216, 119] width 58 height 26
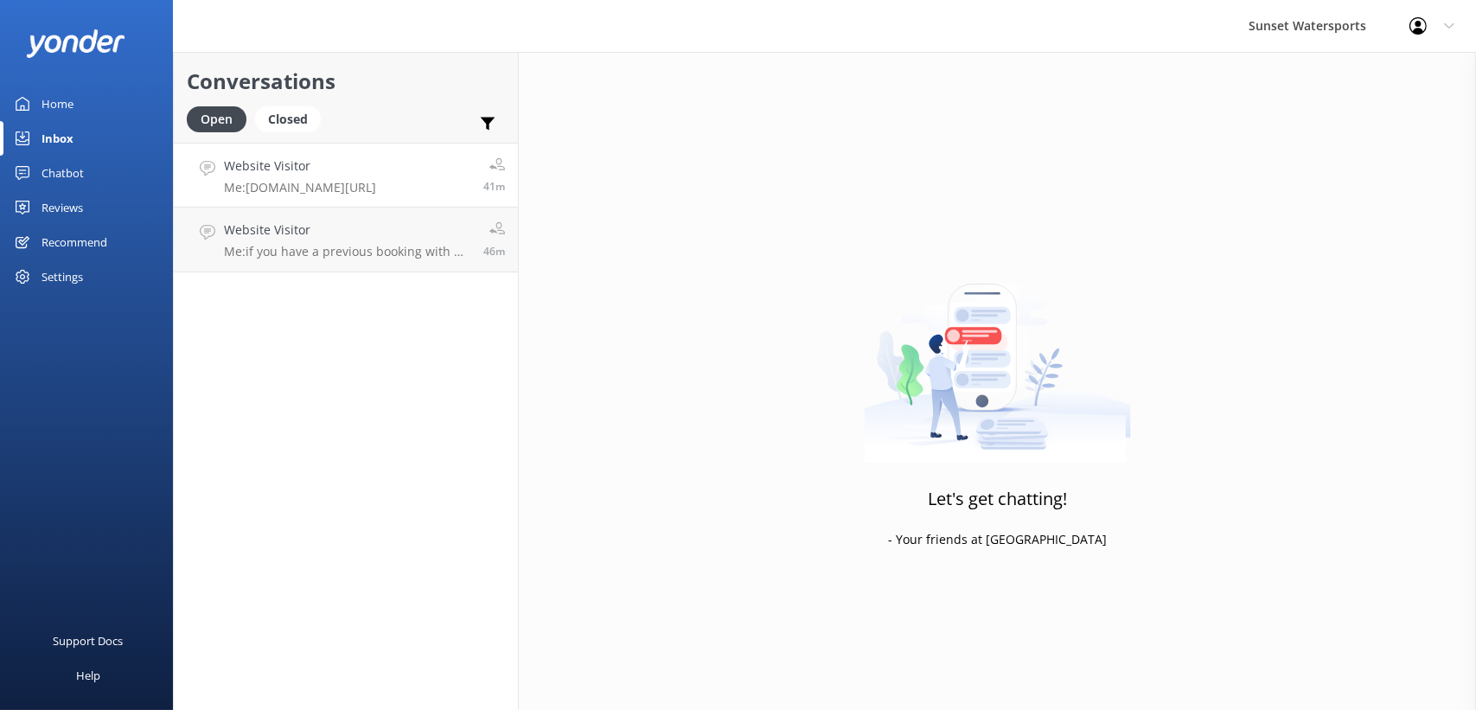
click at [250, 182] on p "Me: [DOMAIN_NAME][URL]" at bounding box center [300, 188] width 152 height 16
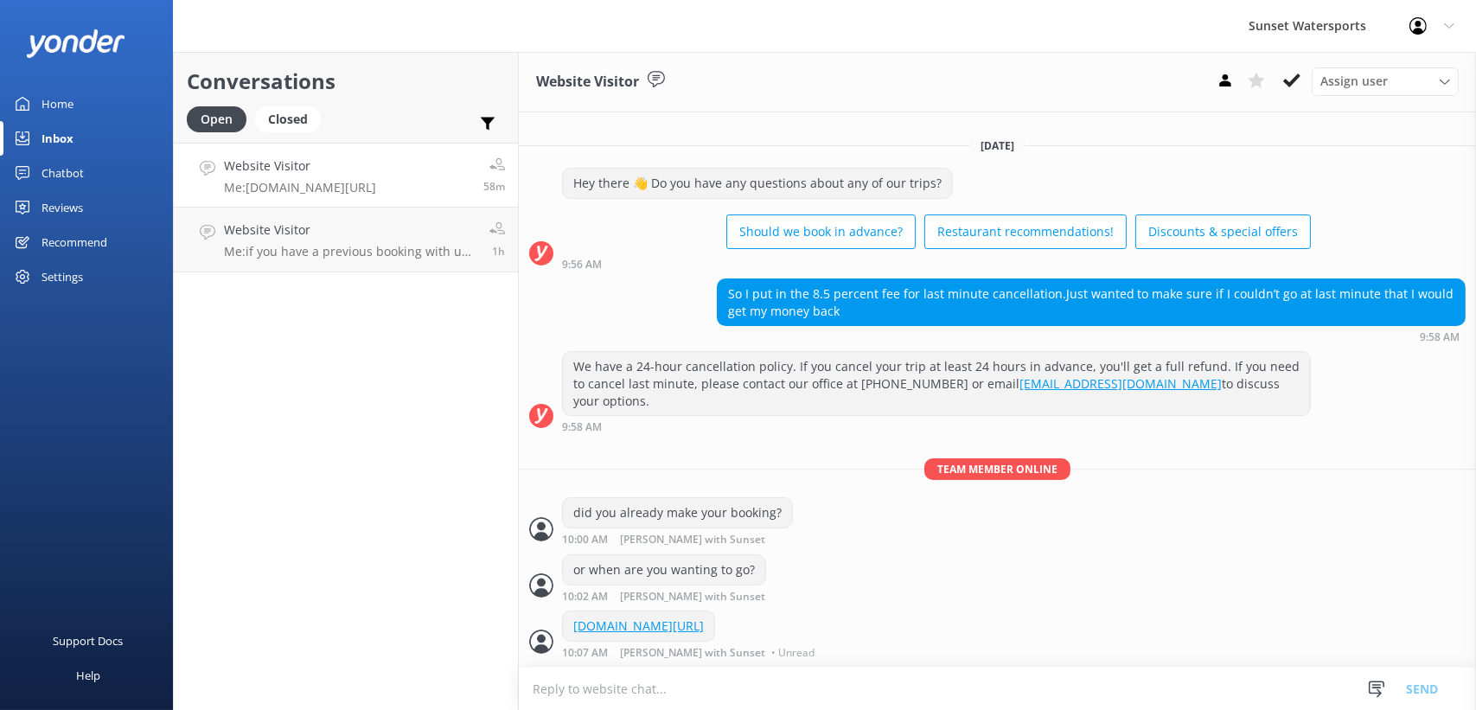
click at [251, 159] on h4 "Website Visitor" at bounding box center [300, 166] width 152 height 19
click at [372, 225] on h4 "Website Visitor" at bounding box center [350, 230] width 252 height 19
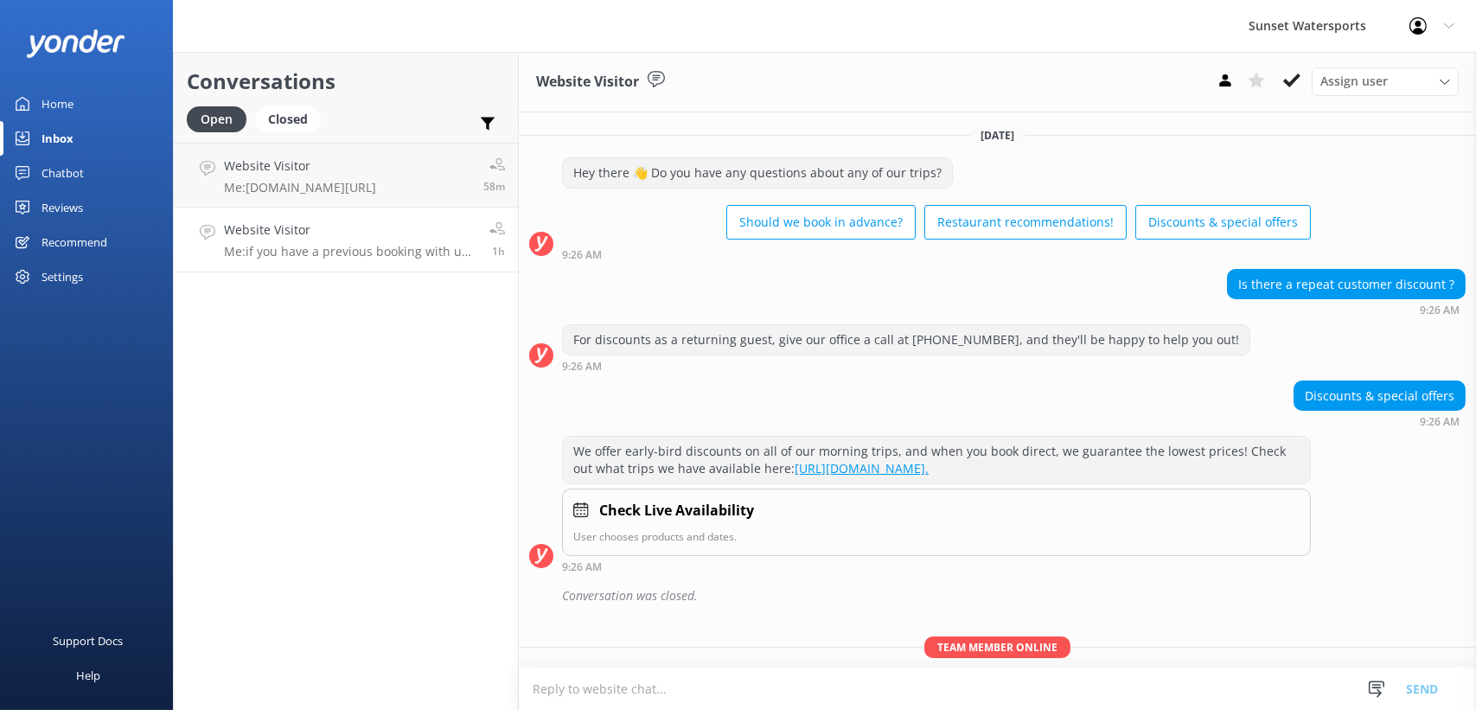
scroll to position [114, 0]
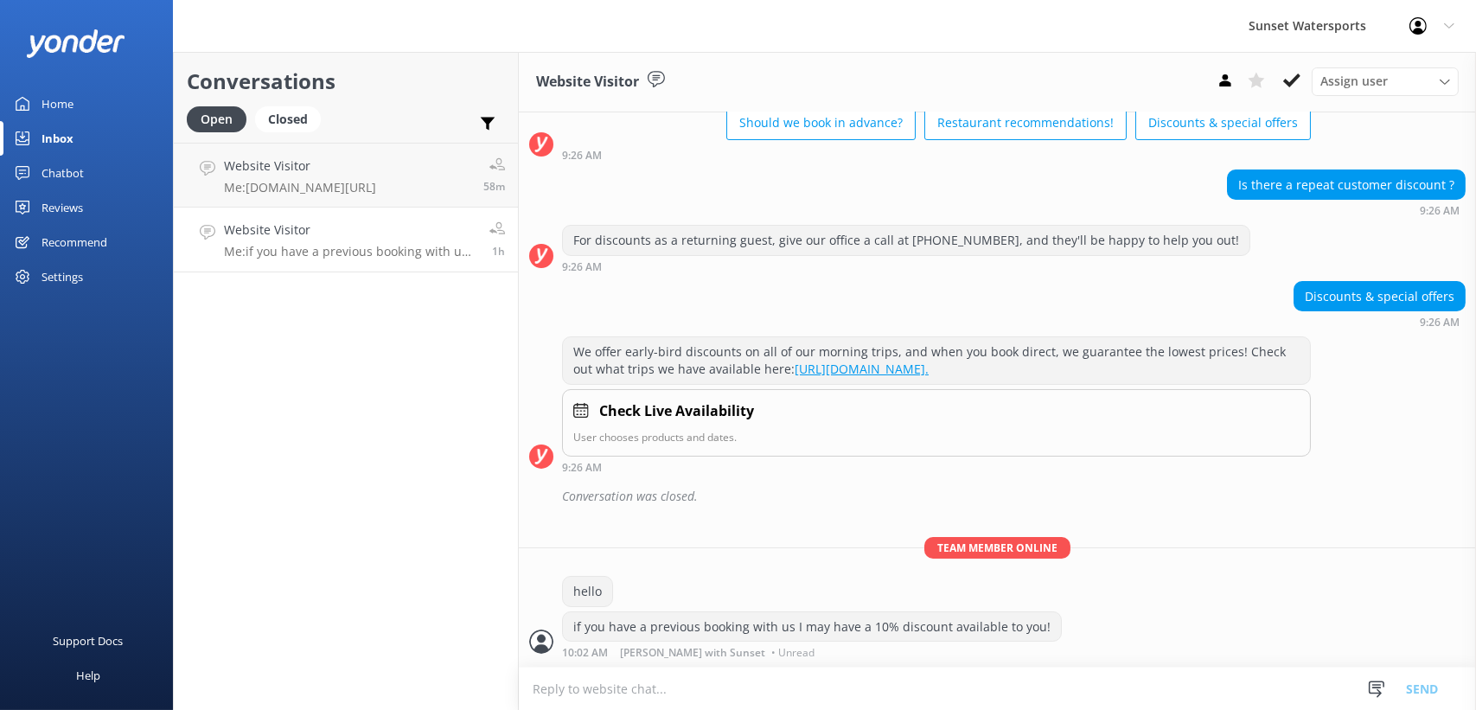
click at [436, 486] on div "Conversations Open Closed Important Assigned to me Unassigned SMS Website Visit…" at bounding box center [346, 381] width 346 height 658
click at [282, 126] on div "Closed" at bounding box center [288, 119] width 66 height 26
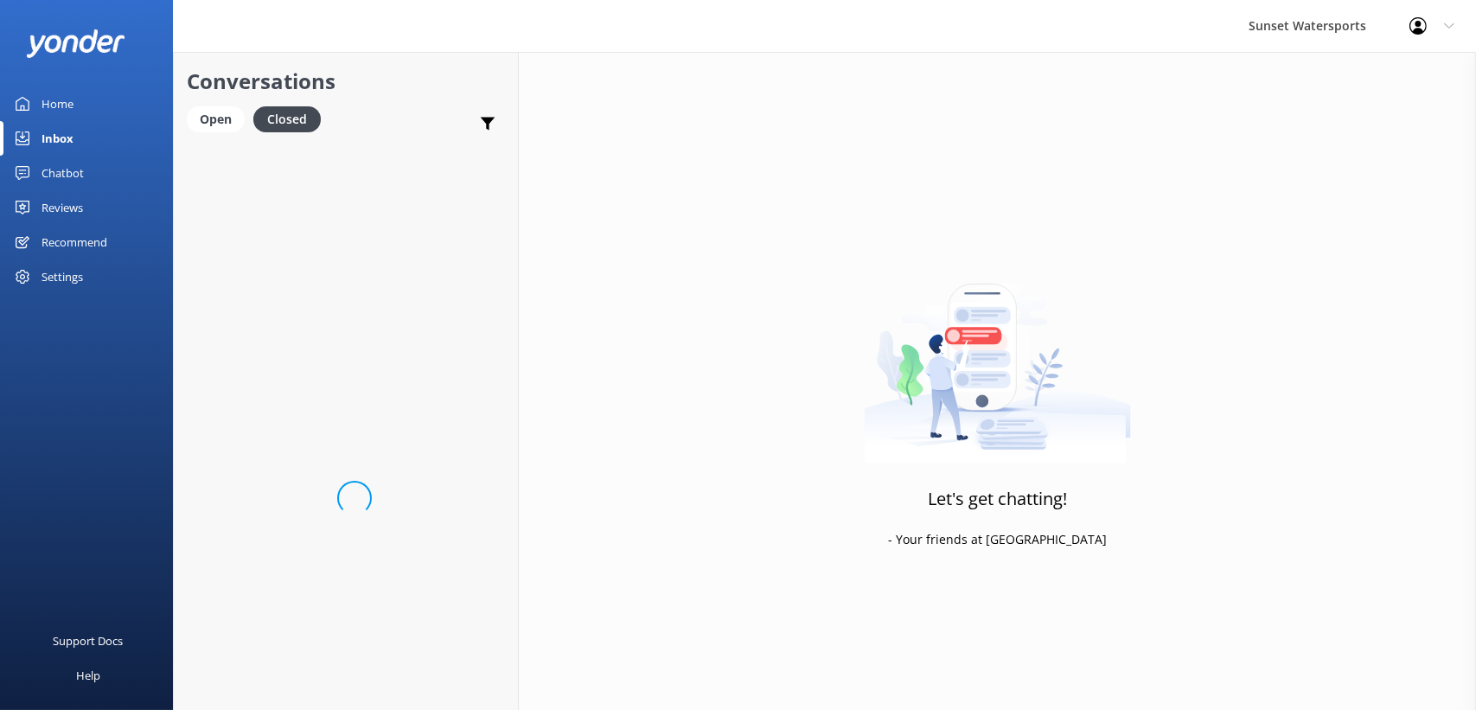
click at [214, 105] on div "Conversations Open Closed Important Assigned to me Unassigned SMS" at bounding box center [346, 97] width 344 height 91
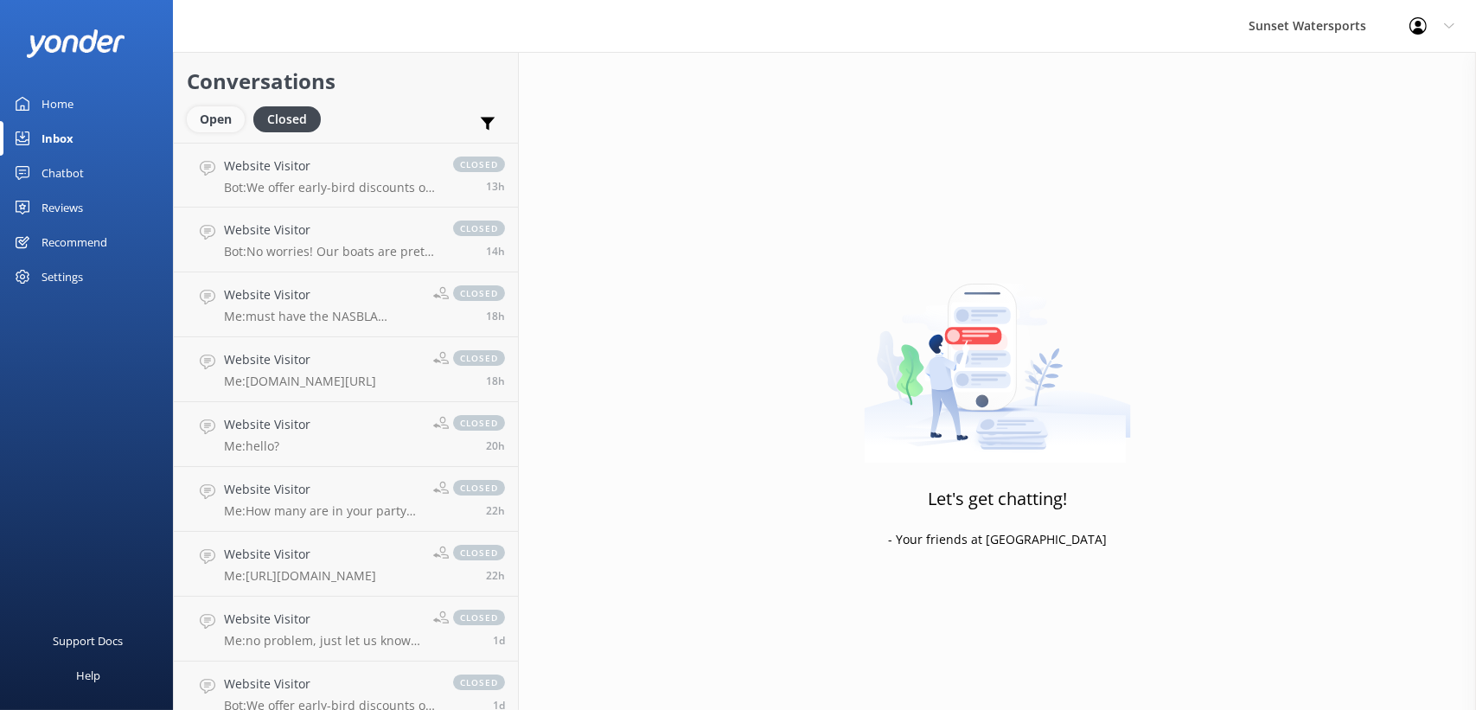
click at [213, 116] on div "Open" at bounding box center [216, 119] width 58 height 26
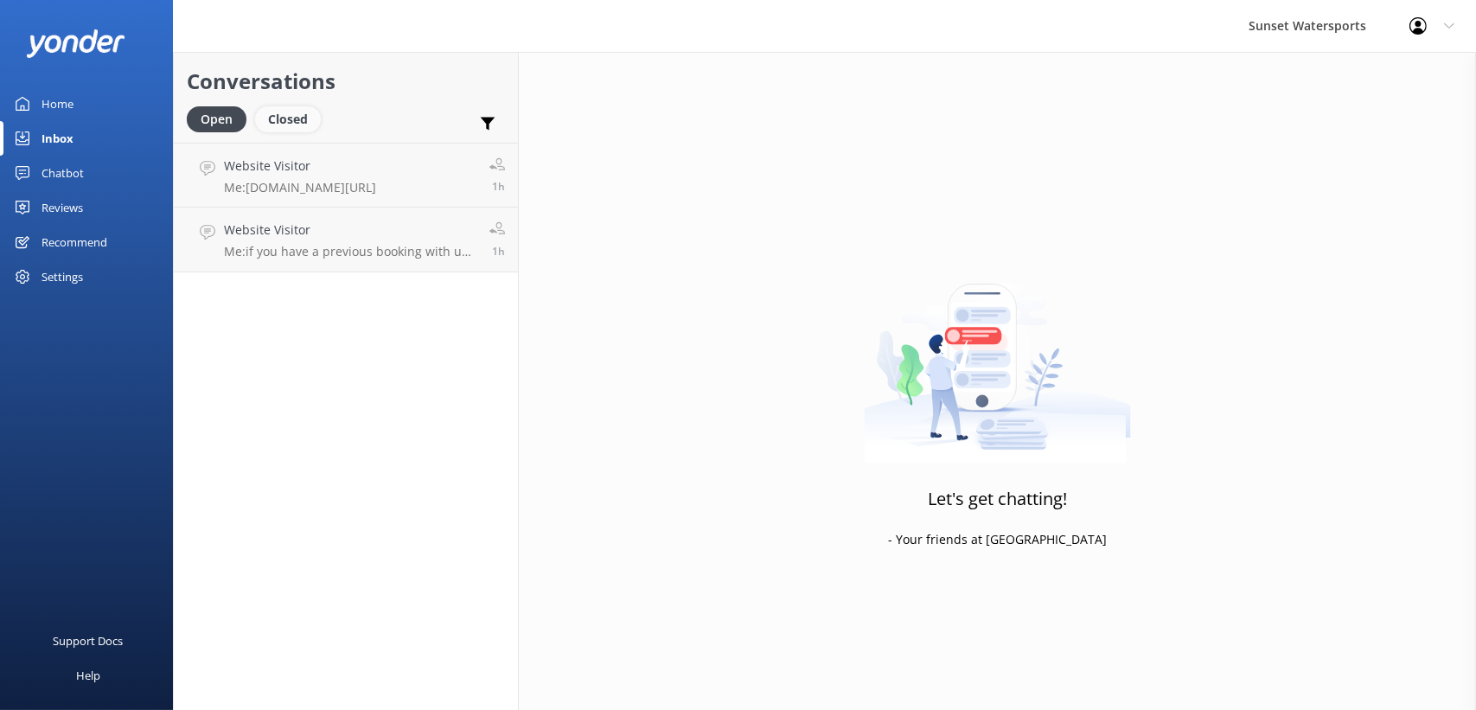
click at [267, 114] on div "Closed" at bounding box center [288, 119] width 66 height 26
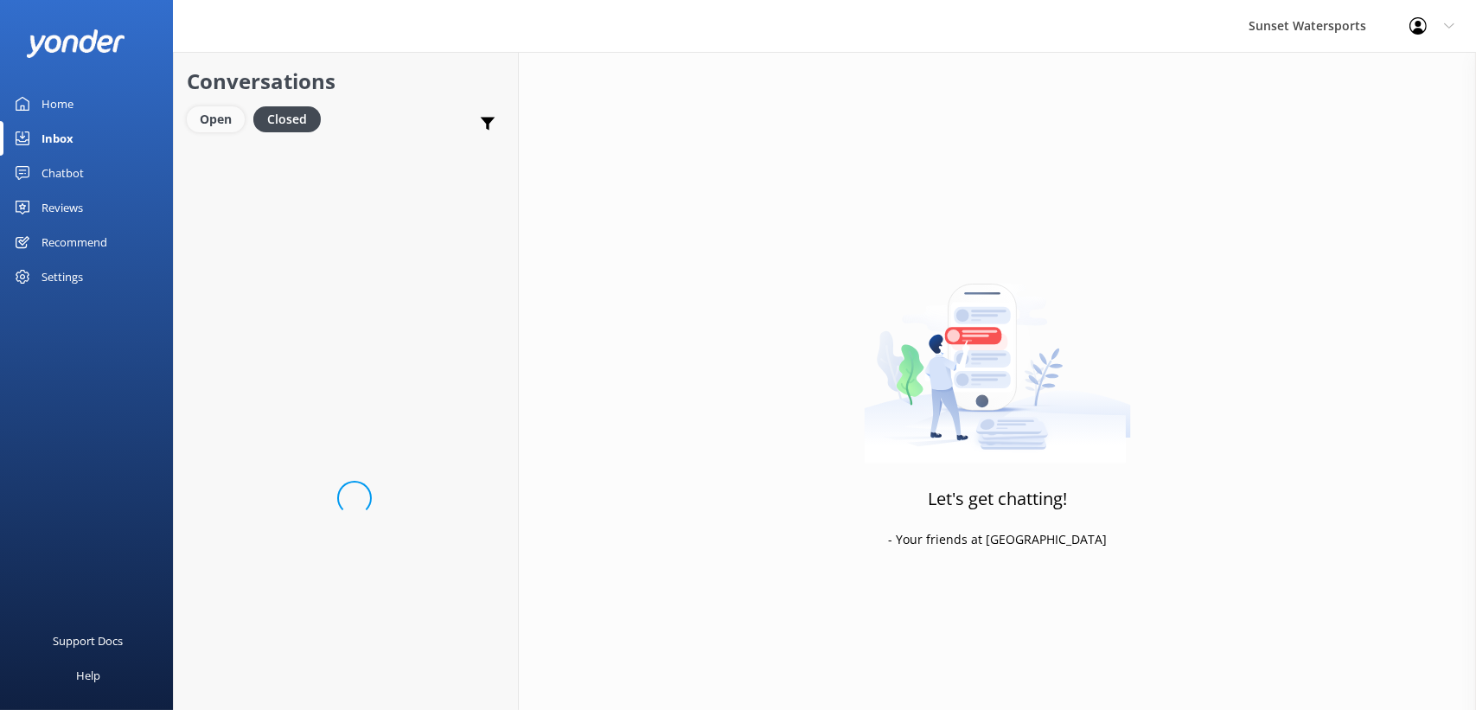
click at [227, 117] on div "Open" at bounding box center [216, 119] width 58 height 26
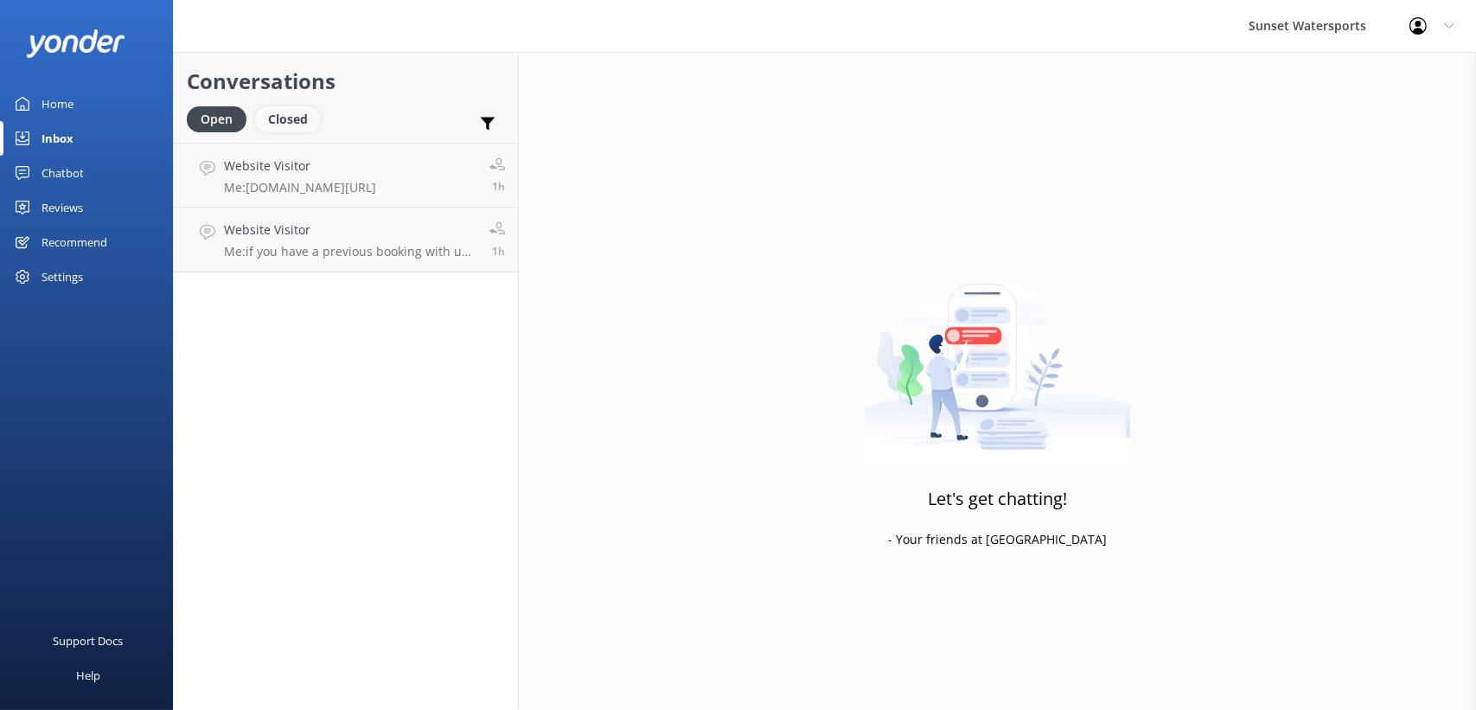
drag, startPoint x: 324, startPoint y: 114, endPoint x: 315, endPoint y: 120, distance: 11.3
click at [323, 114] on link "Closed" at bounding box center [292, 118] width 74 height 19
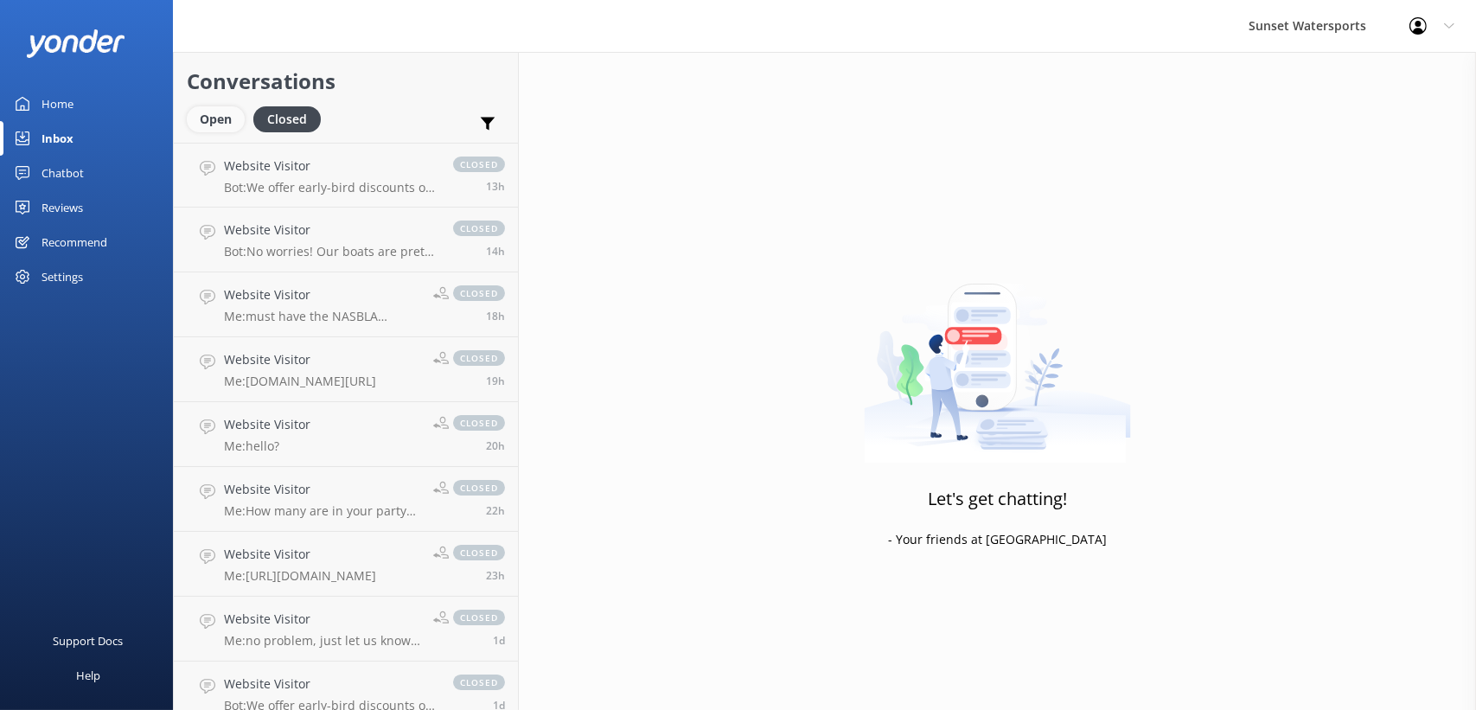
click at [229, 130] on div "Open" at bounding box center [216, 119] width 58 height 26
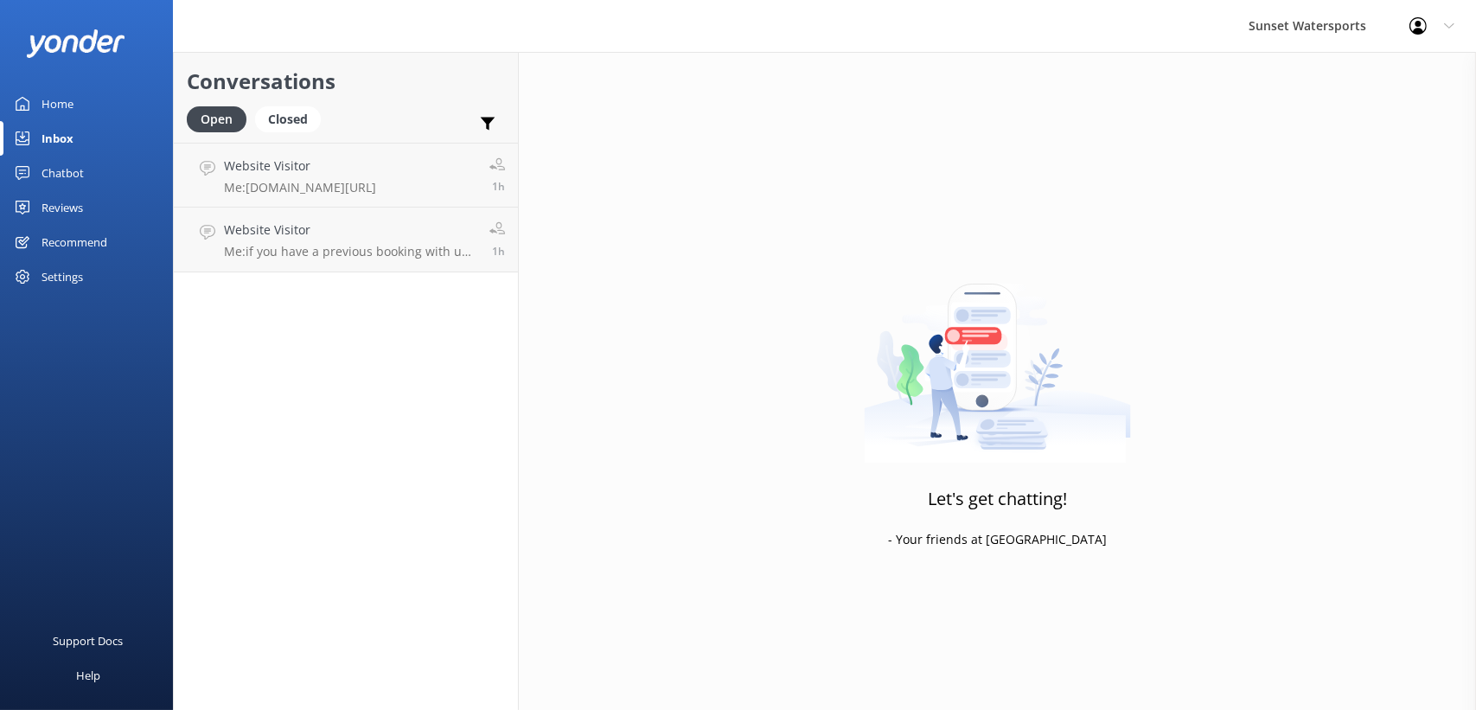
click at [300, 141] on div "Open Closed" at bounding box center [258, 127] width 143 height 42
click at [272, 123] on div "Closed" at bounding box center [288, 119] width 66 height 26
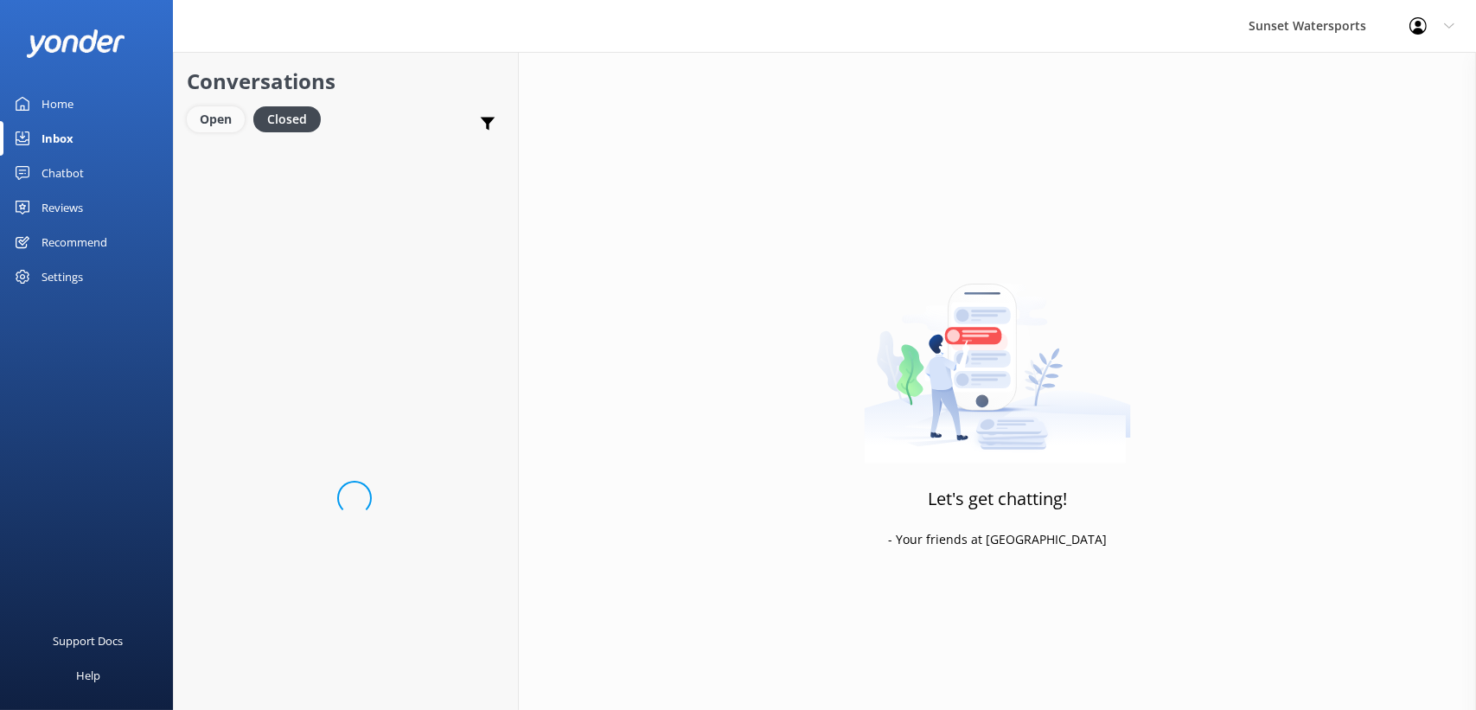
click at [227, 124] on div "Open" at bounding box center [216, 119] width 58 height 26
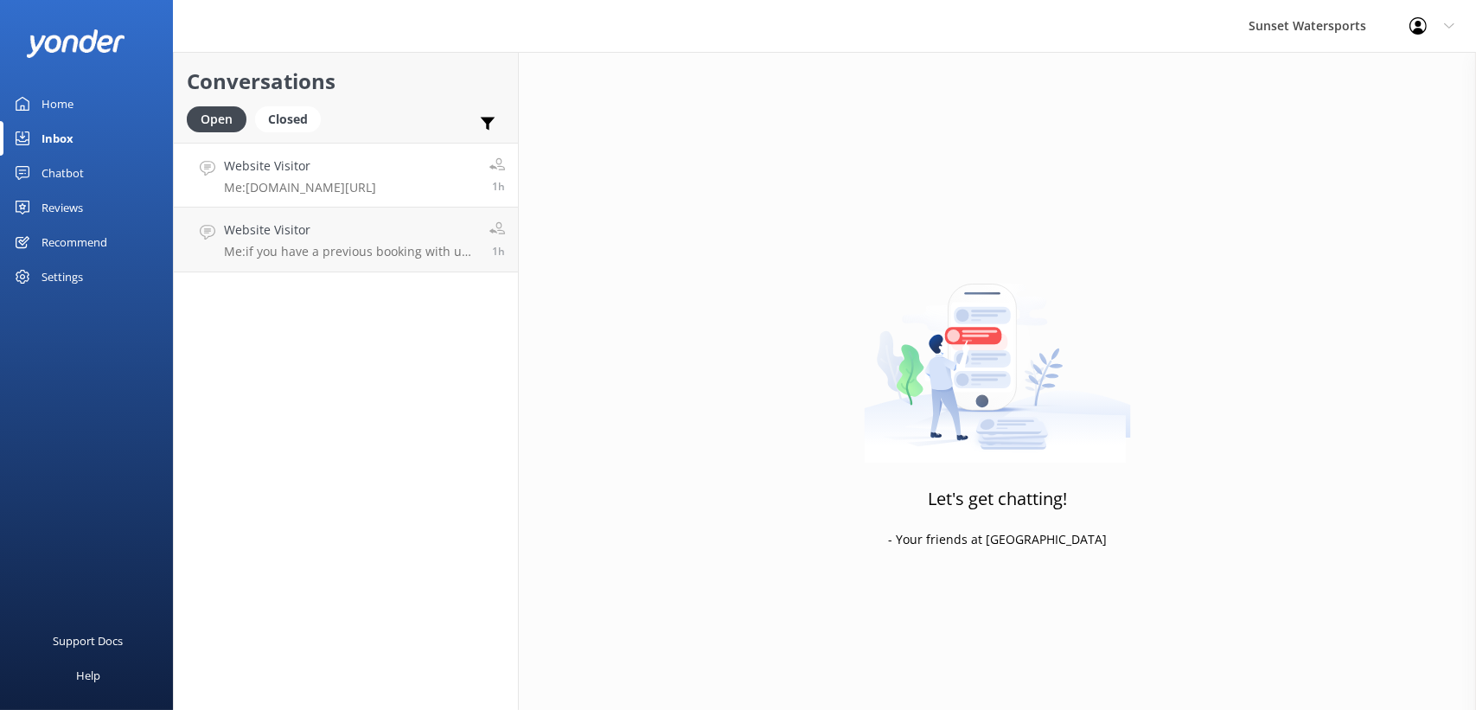
click at [281, 150] on link "Website Visitor Me: [DOMAIN_NAME][URL] 1h" at bounding box center [346, 175] width 344 height 65
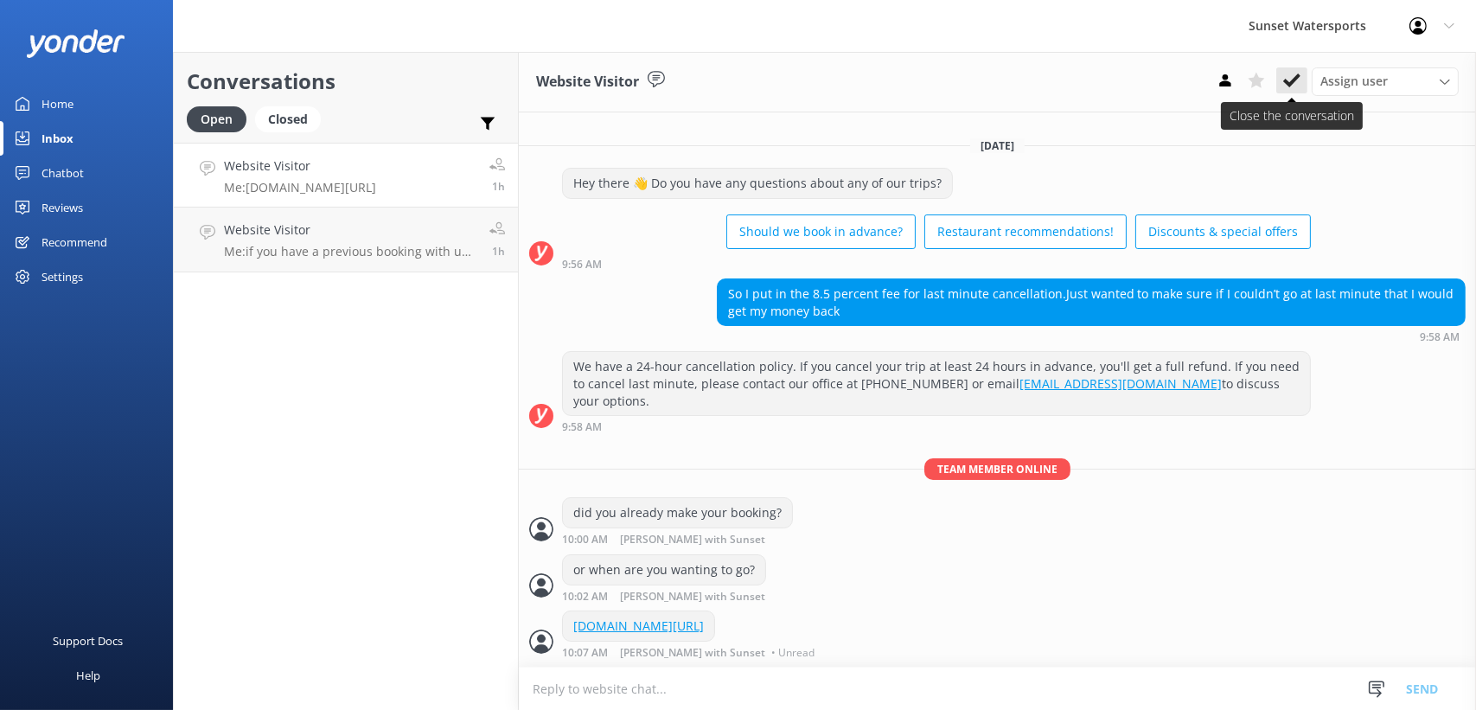
click at [1295, 80] on use at bounding box center [1291, 81] width 17 height 14
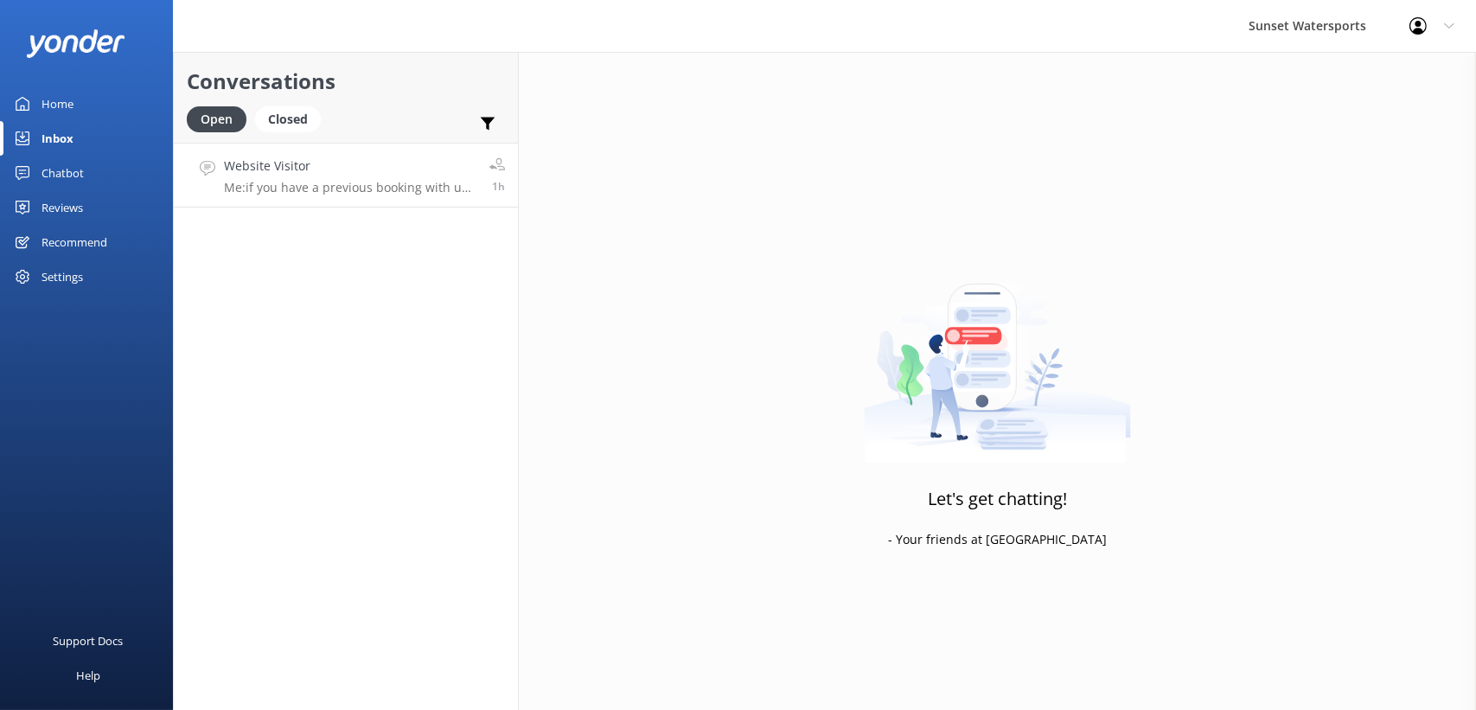
click at [323, 174] on h4 "Website Visitor" at bounding box center [350, 166] width 252 height 19
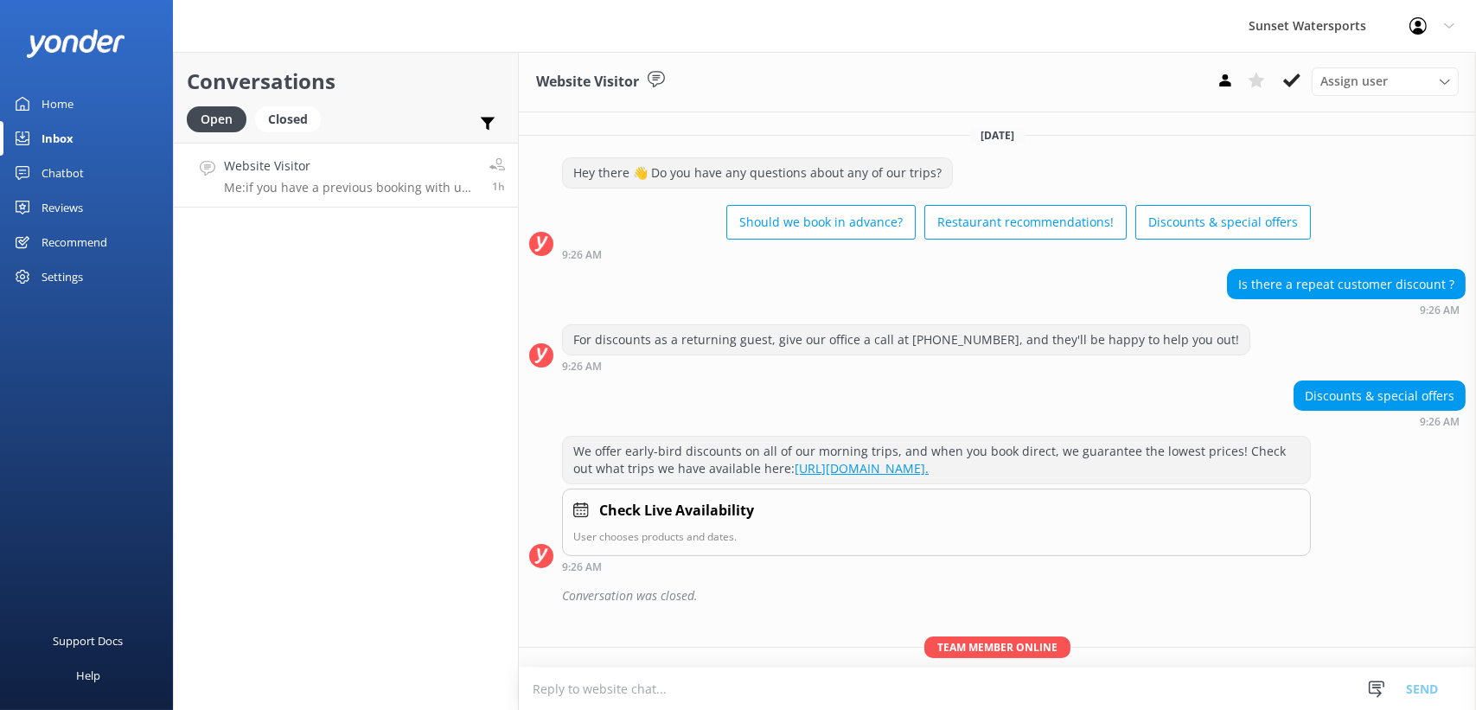
scroll to position [114, 0]
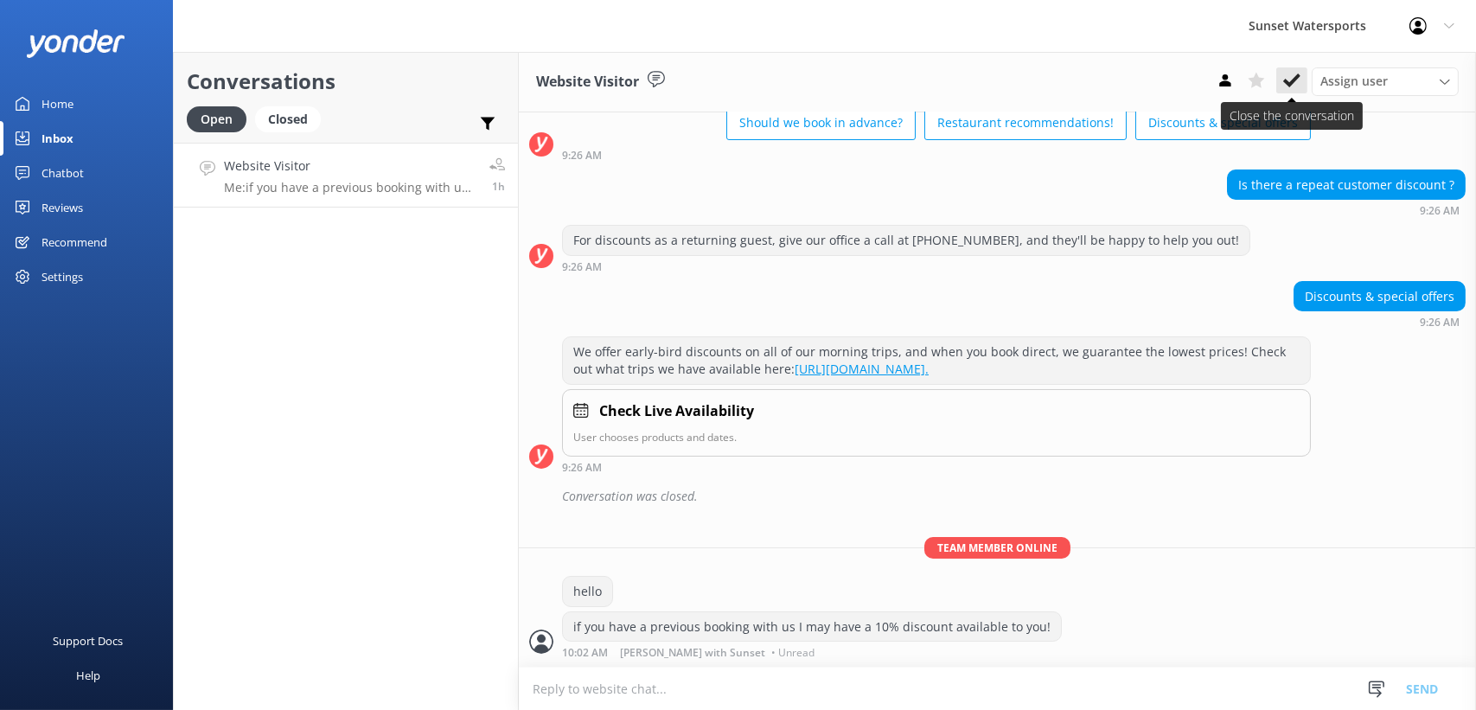
click at [1281, 71] on button at bounding box center [1291, 80] width 31 height 26
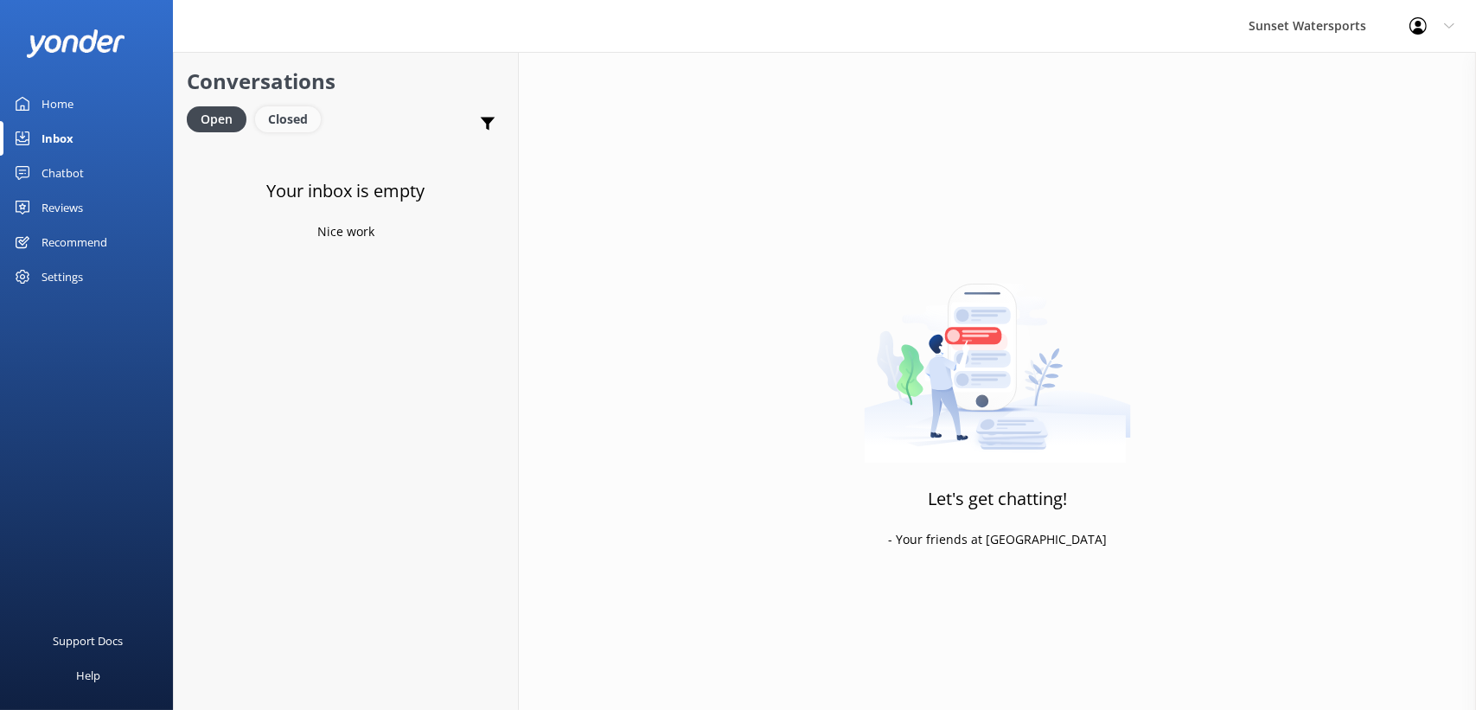
click at [306, 128] on div "Closed" at bounding box center [288, 119] width 66 height 26
click at [233, 123] on div "Open" at bounding box center [216, 119] width 58 height 26
click at [269, 116] on div "Closed" at bounding box center [288, 119] width 66 height 26
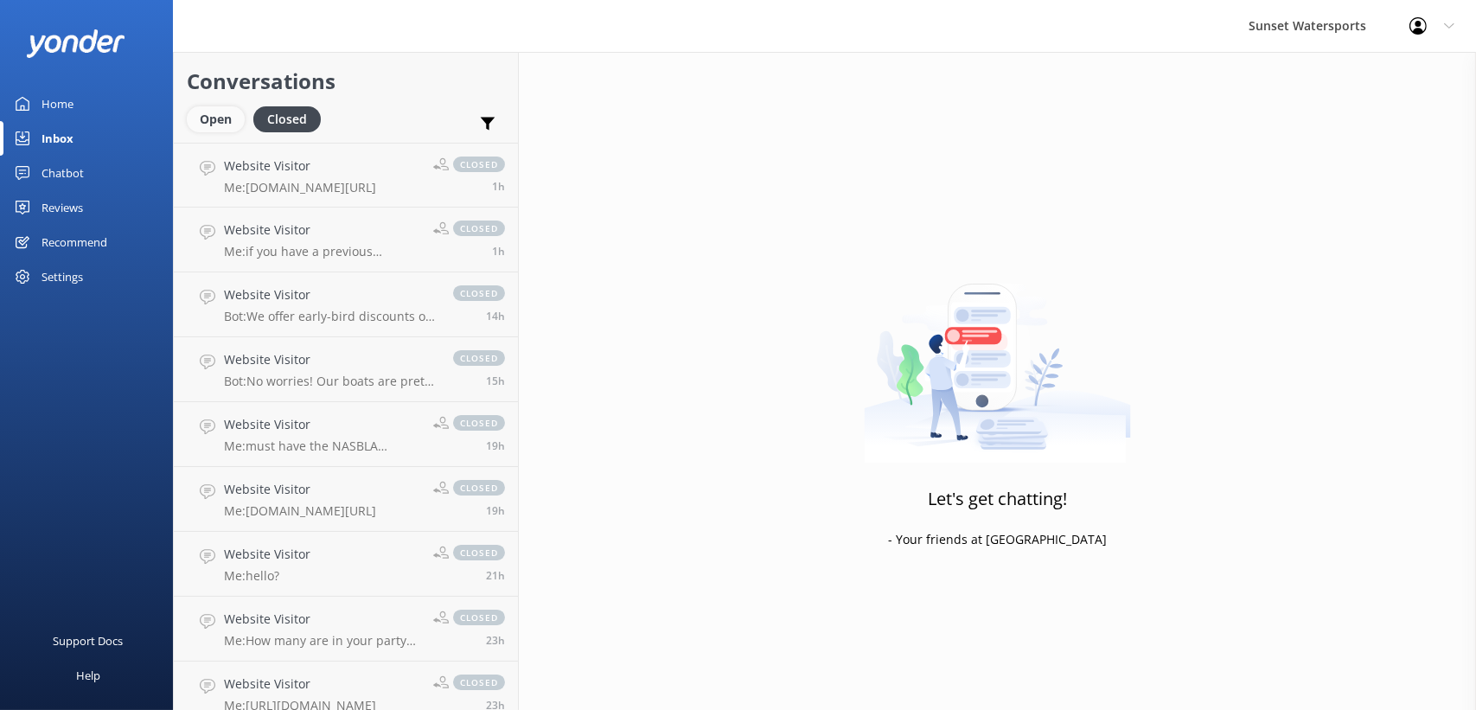
click at [236, 111] on div "Open" at bounding box center [216, 119] width 58 height 26
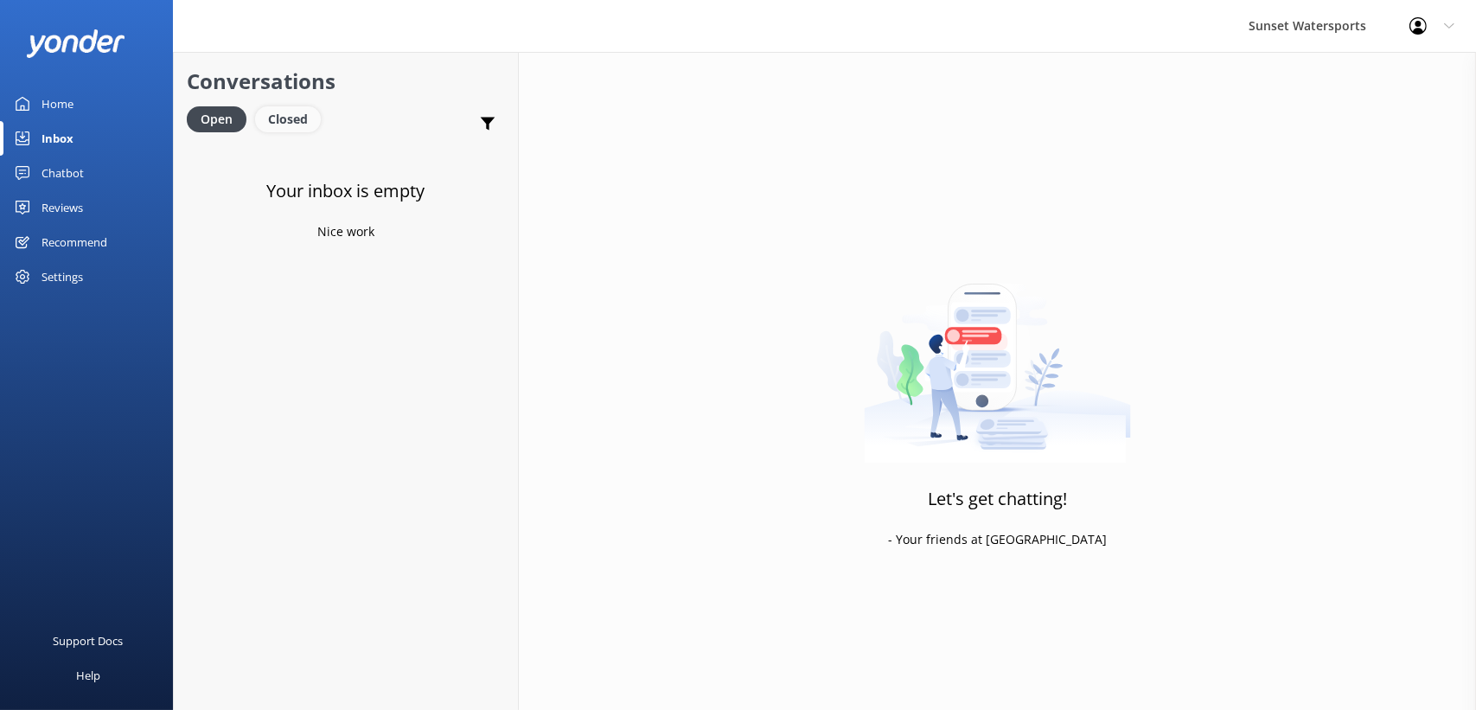
click at [292, 132] on div "Closed" at bounding box center [288, 119] width 66 height 26
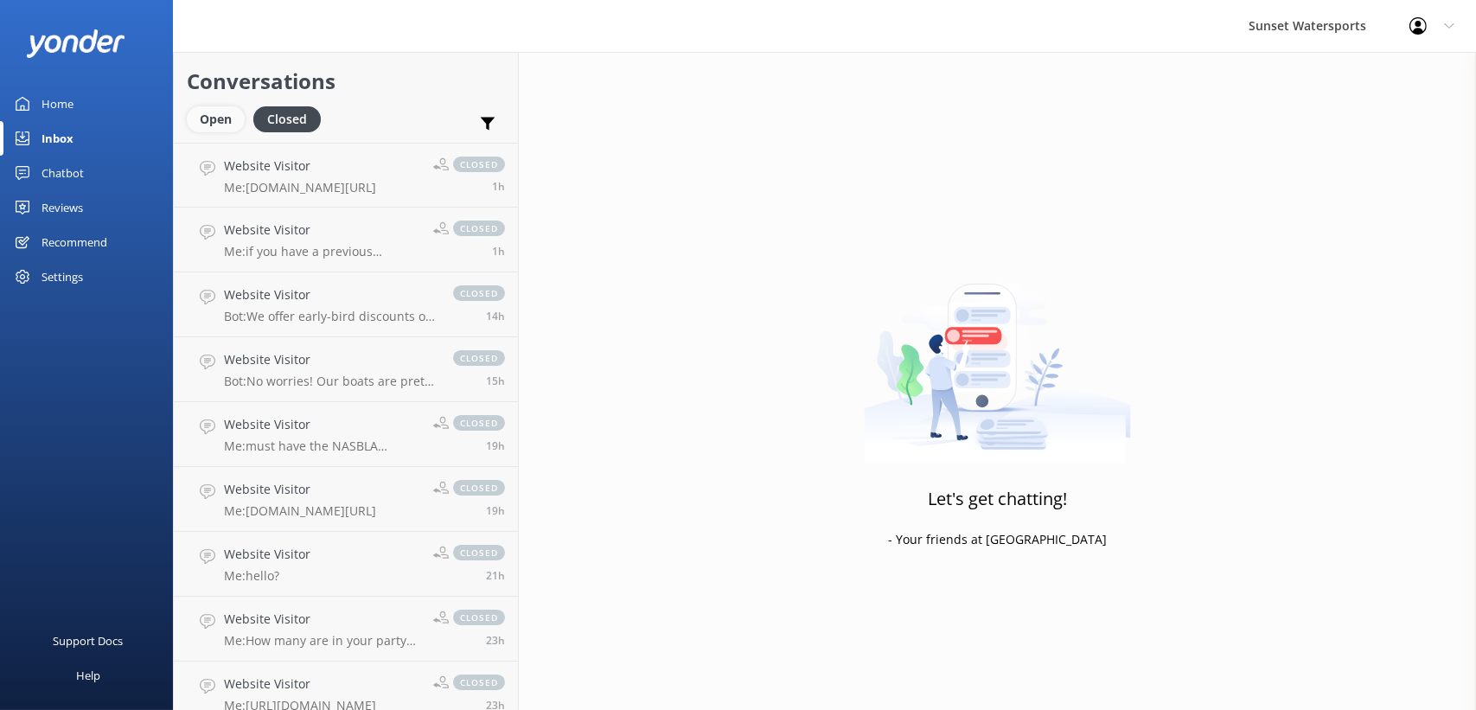
click at [229, 122] on div "Open" at bounding box center [216, 119] width 58 height 26
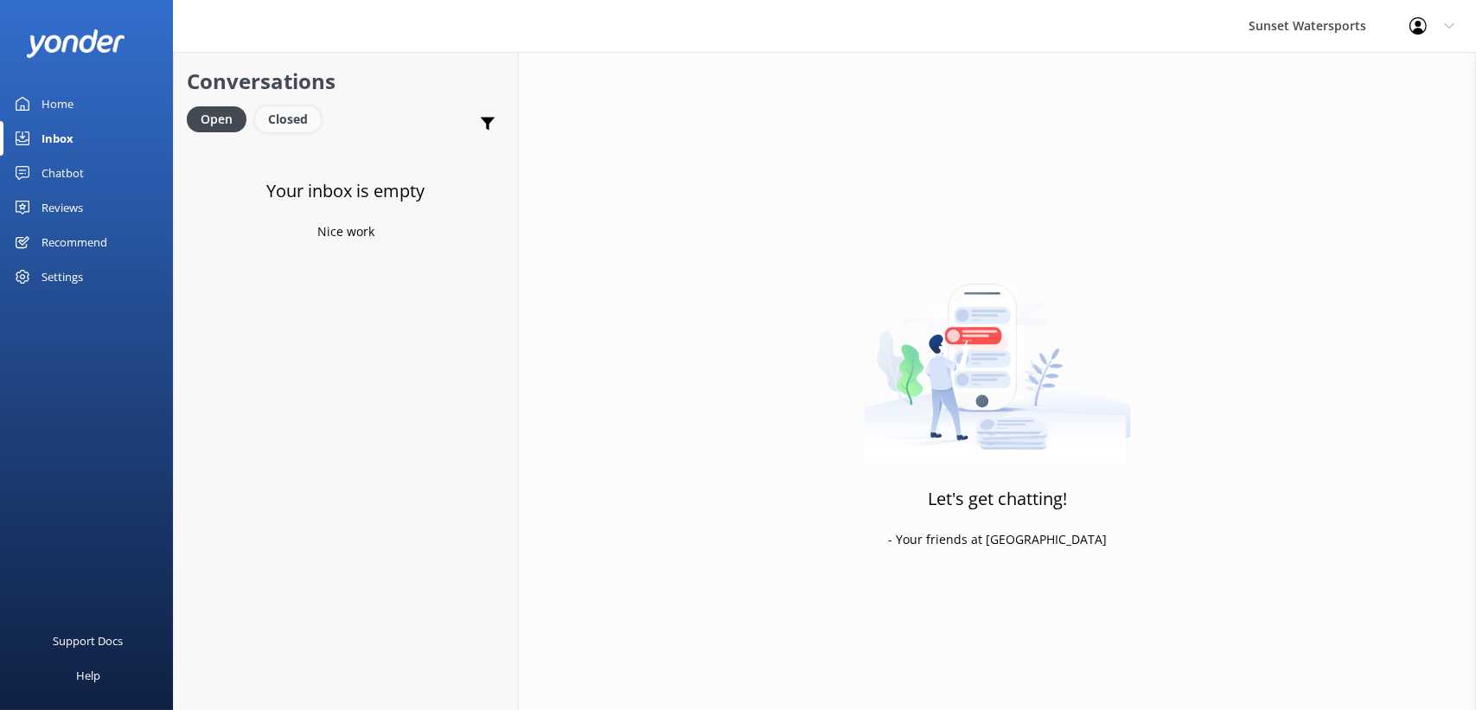
click at [310, 127] on div "Closed" at bounding box center [288, 119] width 66 height 26
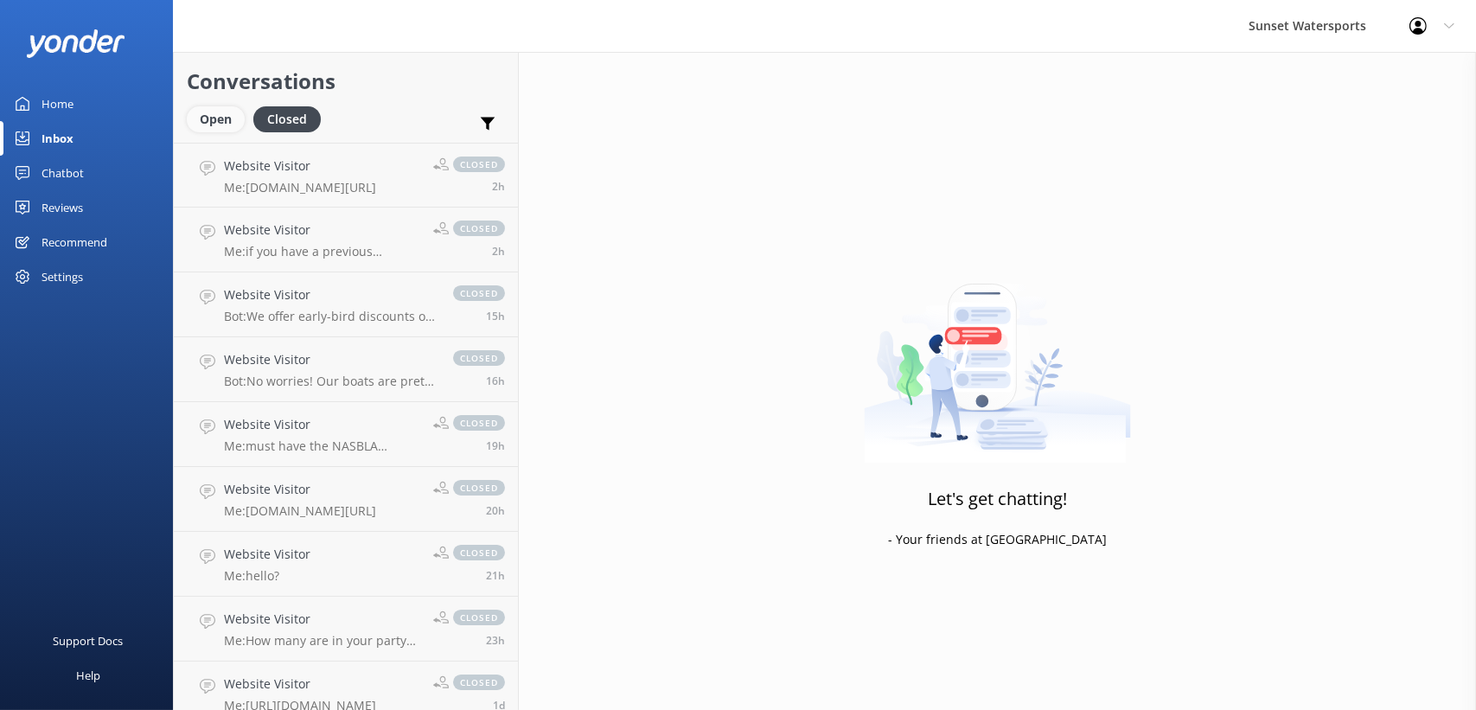
click at [209, 121] on div "Open" at bounding box center [216, 119] width 58 height 26
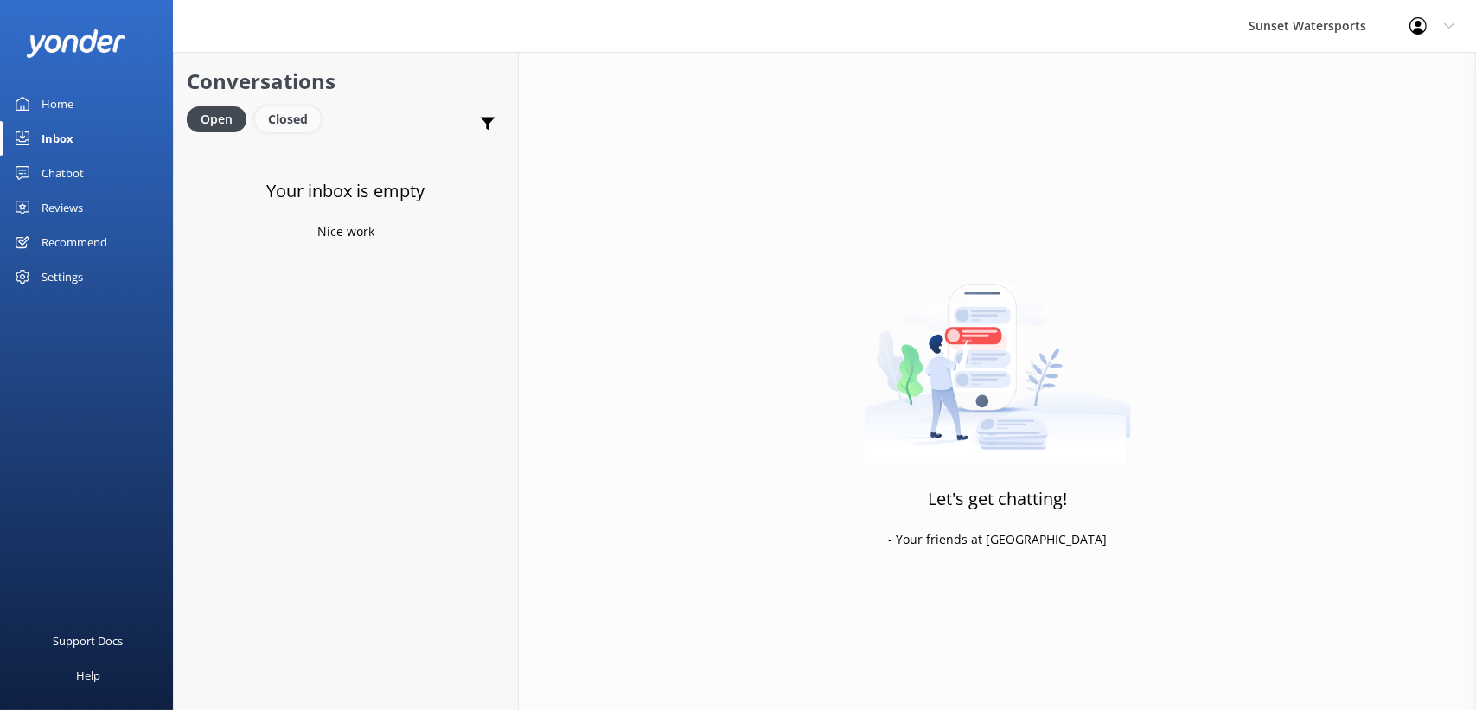
drag, startPoint x: 302, startPoint y: 123, endPoint x: 292, endPoint y: 120, distance: 9.9
click at [302, 123] on div "Closed" at bounding box center [288, 119] width 66 height 26
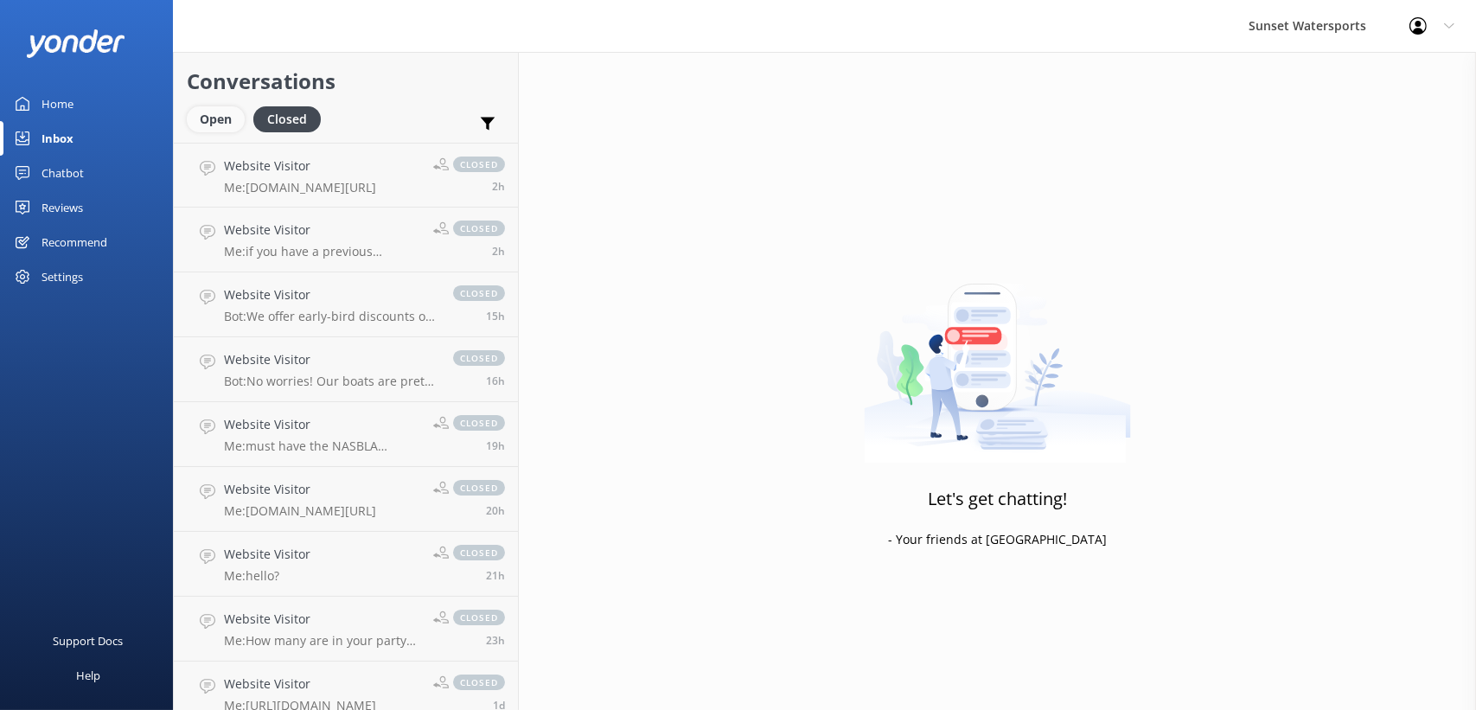
click at [240, 117] on div "Open" at bounding box center [216, 119] width 58 height 26
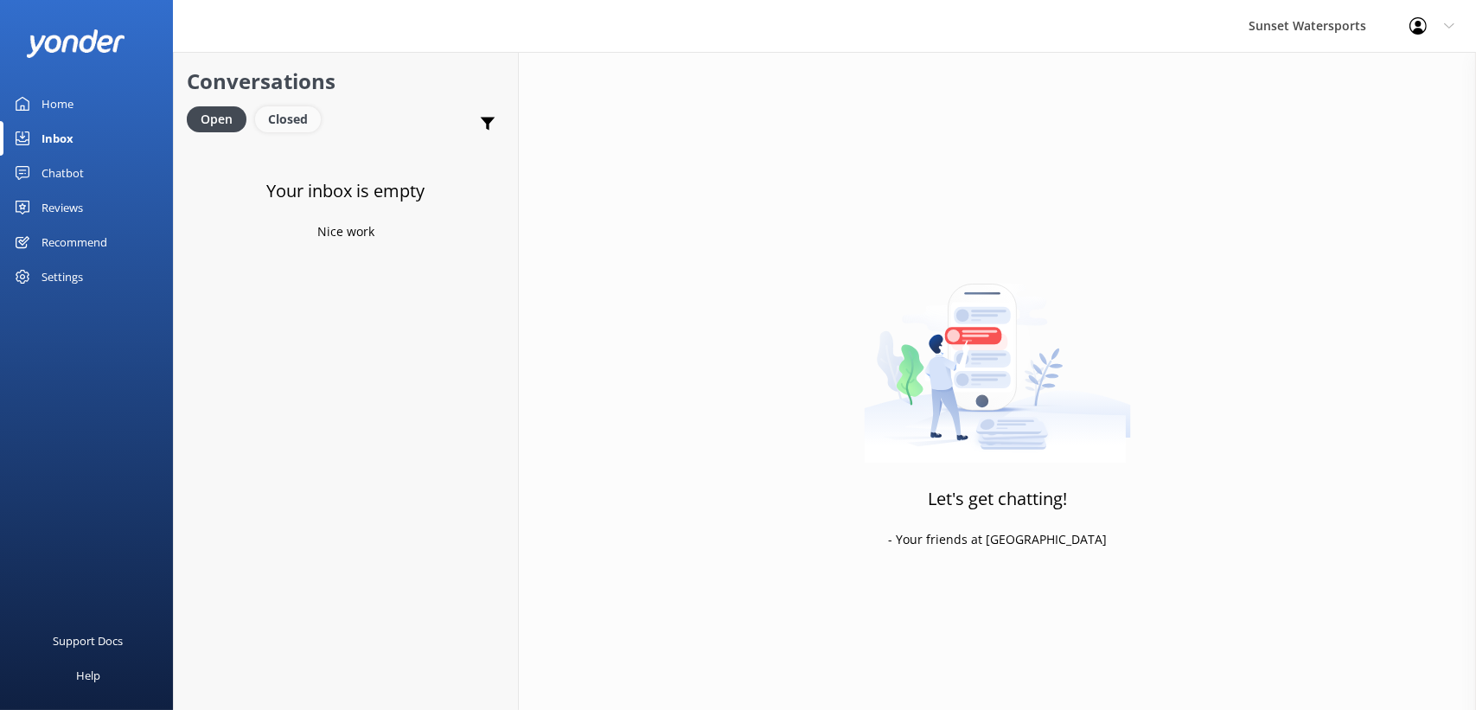
click at [298, 113] on div "Closed" at bounding box center [288, 119] width 66 height 26
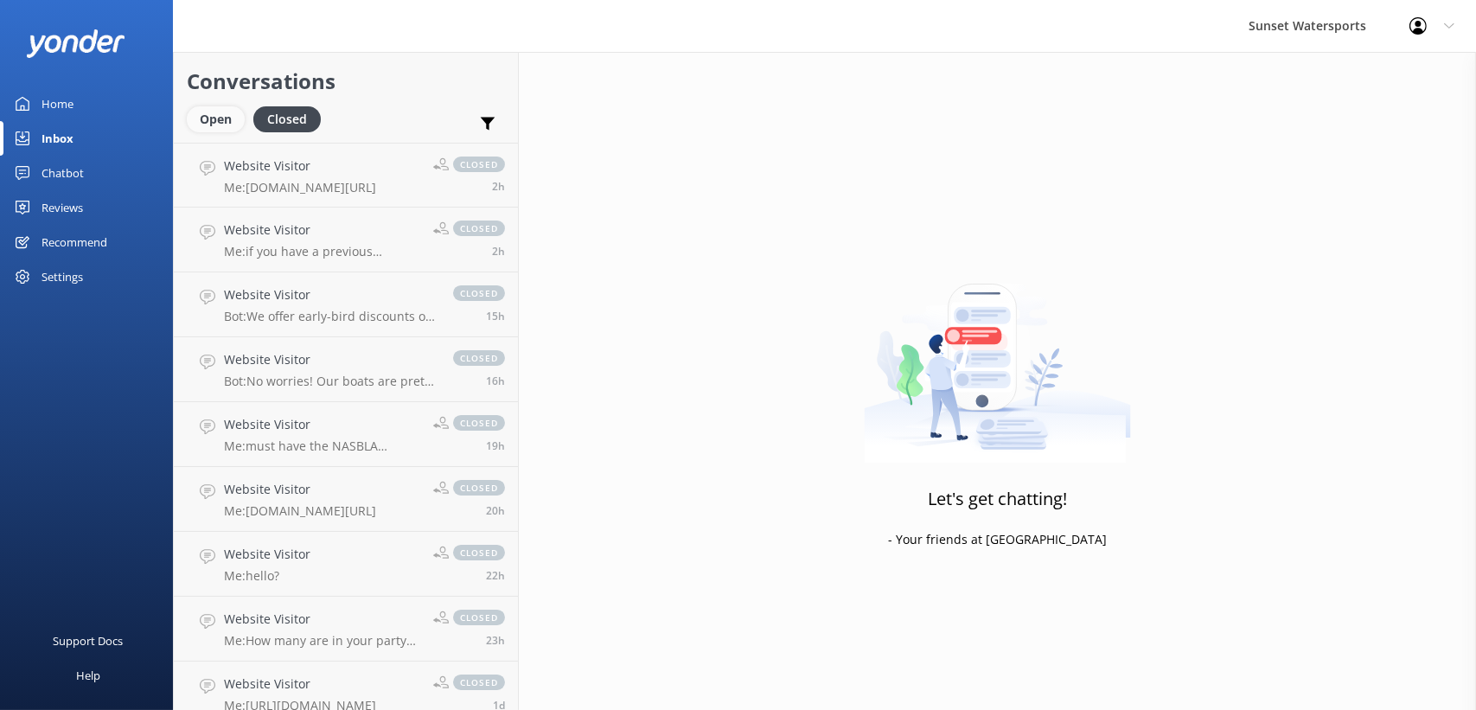
click at [233, 117] on div "Open" at bounding box center [216, 119] width 58 height 26
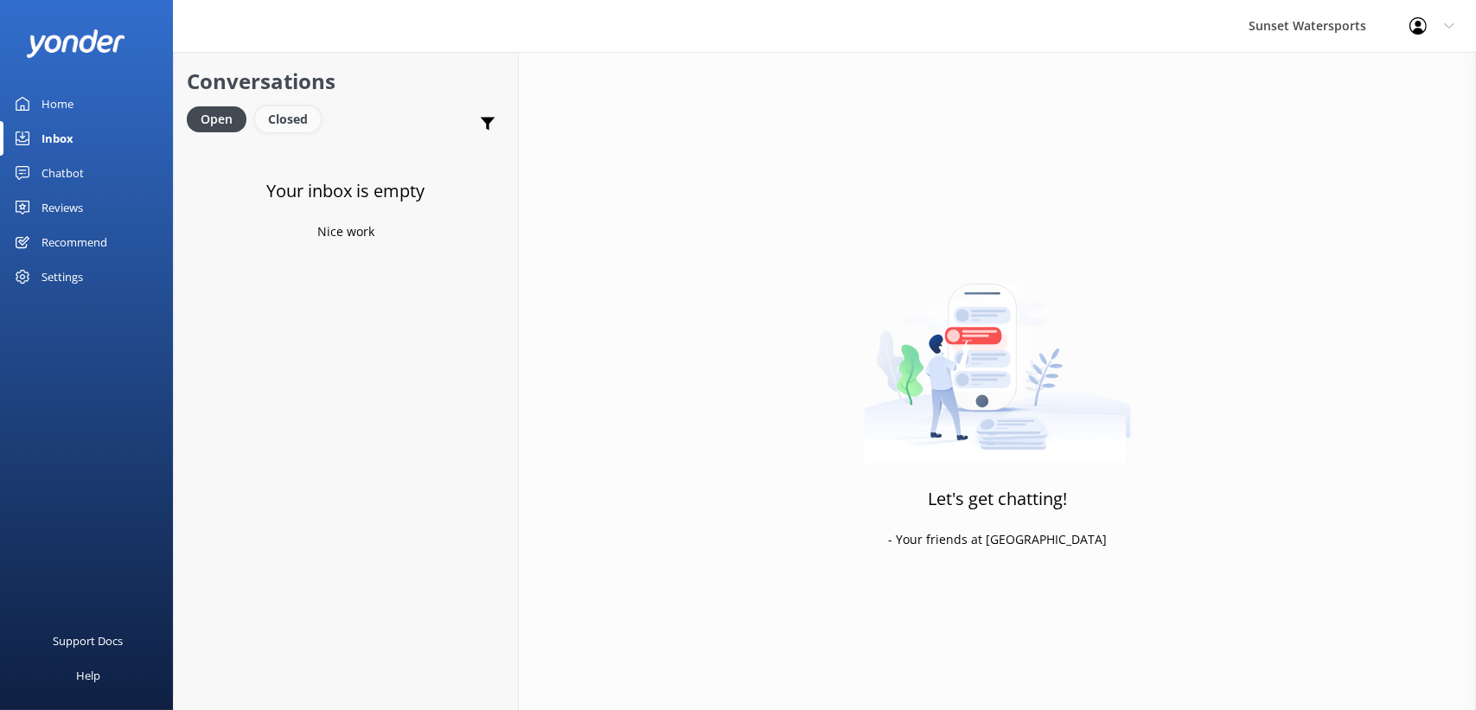
drag, startPoint x: 296, startPoint y: 118, endPoint x: 255, endPoint y: 115, distance: 40.8
click at [296, 118] on div "Closed" at bounding box center [288, 119] width 66 height 26
click at [247, 115] on link "Open" at bounding box center [220, 118] width 67 height 19
click at [258, 105] on div "Conversations Open Closed Important Assigned to me Unassigned SMS" at bounding box center [346, 97] width 344 height 91
click at [272, 121] on div "Closed" at bounding box center [288, 119] width 66 height 26
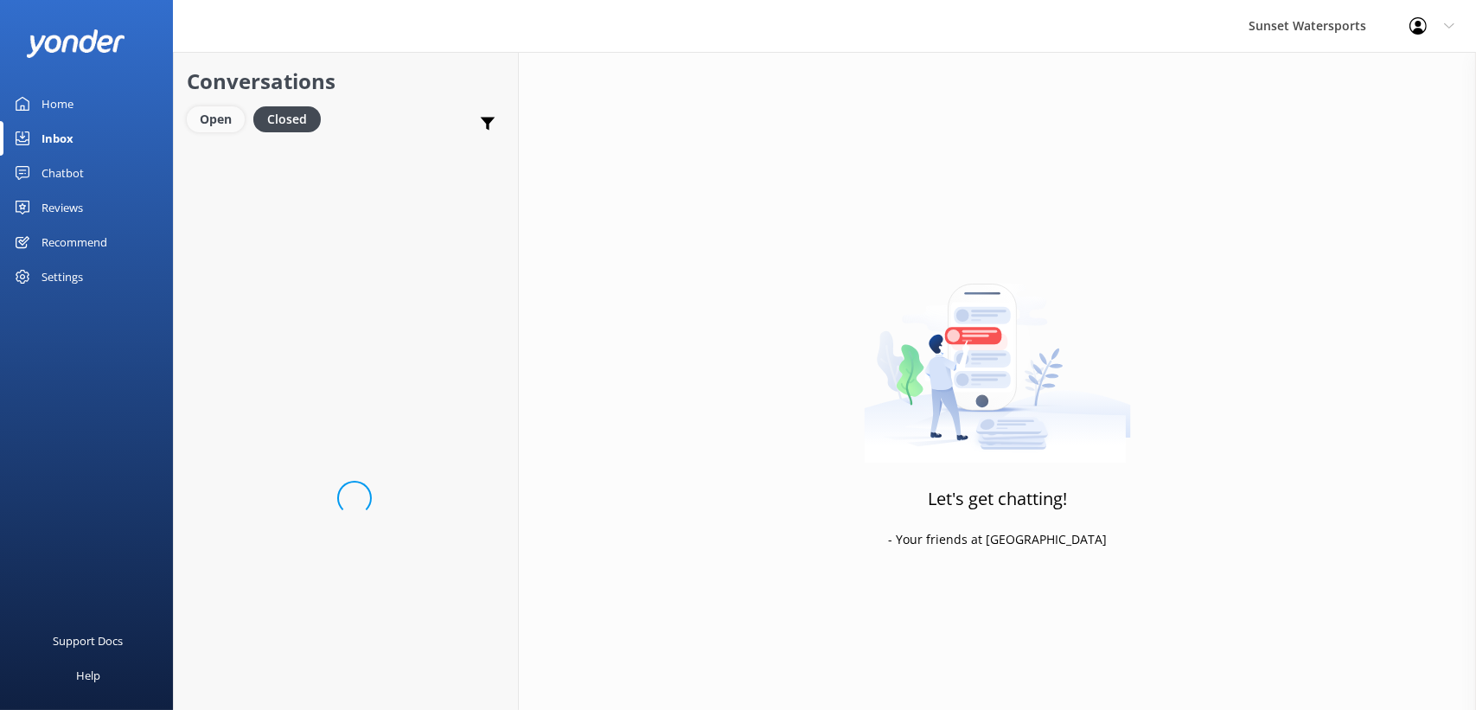
click at [219, 118] on div "Open" at bounding box center [216, 119] width 58 height 26
click at [293, 104] on div "Conversations Open Closed Important Assigned to me Unassigned SMS" at bounding box center [346, 97] width 344 height 91
click at [291, 106] on div "Closed" at bounding box center [288, 119] width 66 height 26
click at [229, 120] on div "Open" at bounding box center [216, 119] width 58 height 26
drag, startPoint x: 1085, startPoint y: 743, endPoint x: 1320, endPoint y: 743, distance: 235.2
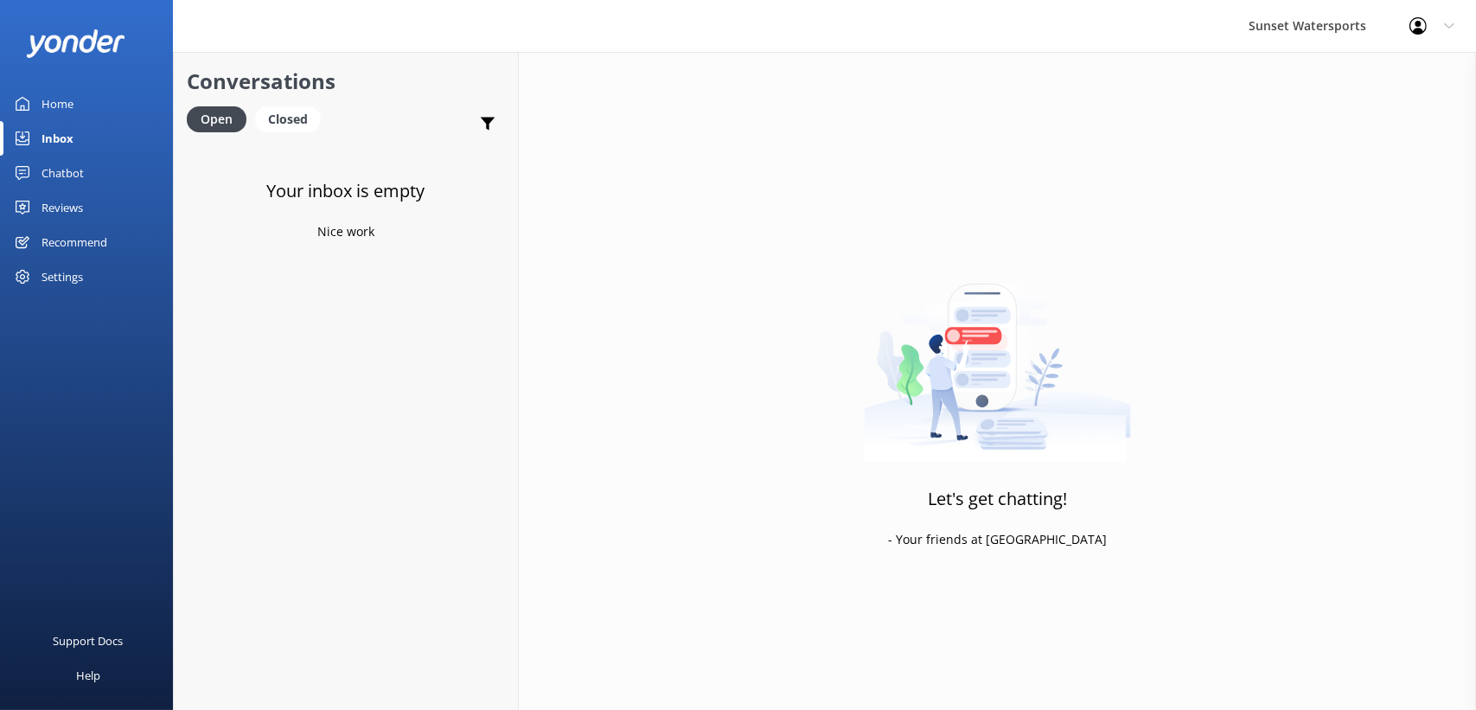
click at [1320, 709] on html "Sunset Watersports Profile Settings Logout Home Inbox Chatbot Content Products …" at bounding box center [738, 355] width 1476 height 710
